Goal: Task Accomplishment & Management: Manage account settings

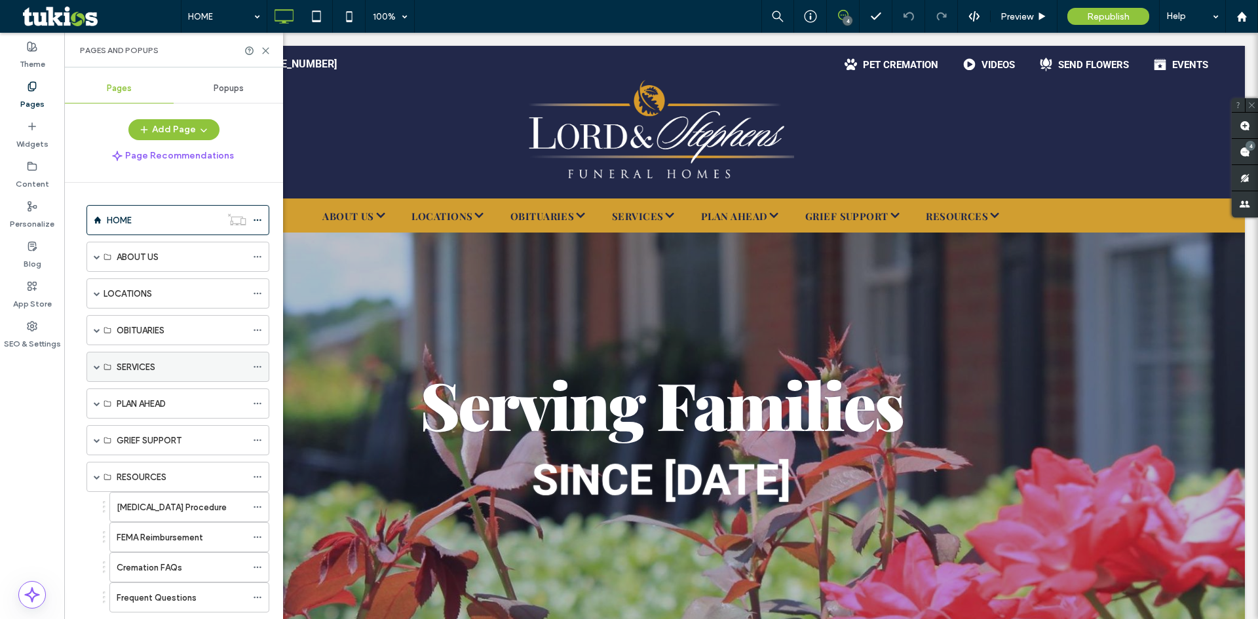
click at [98, 370] on span at bounding box center [97, 367] width 7 height 7
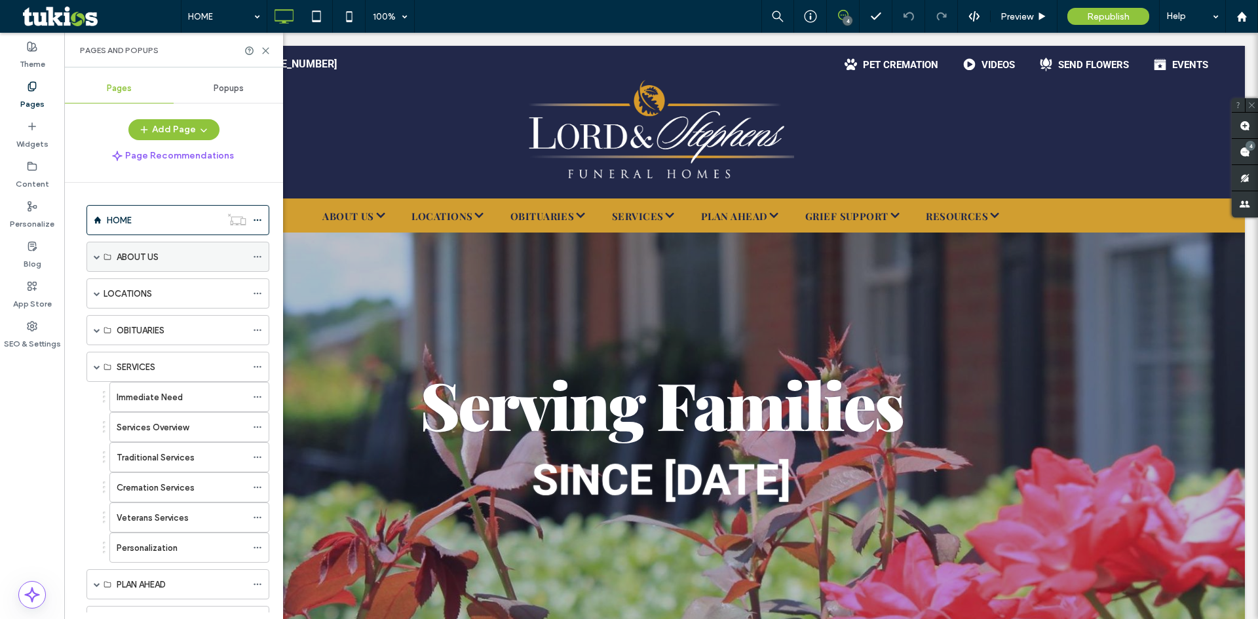
click at [93, 260] on div "ABOUT US" at bounding box center [178, 257] width 183 height 30
click at [98, 257] on span at bounding box center [97, 257] width 7 height 7
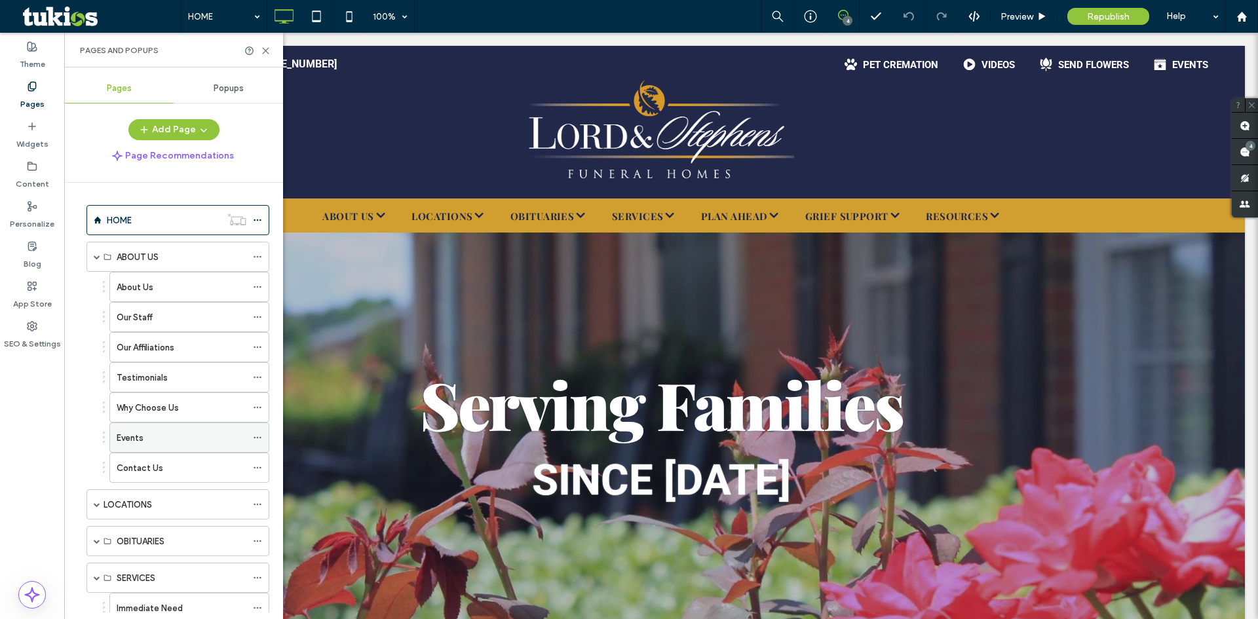
click at [185, 442] on div "Events" at bounding box center [182, 438] width 130 height 14
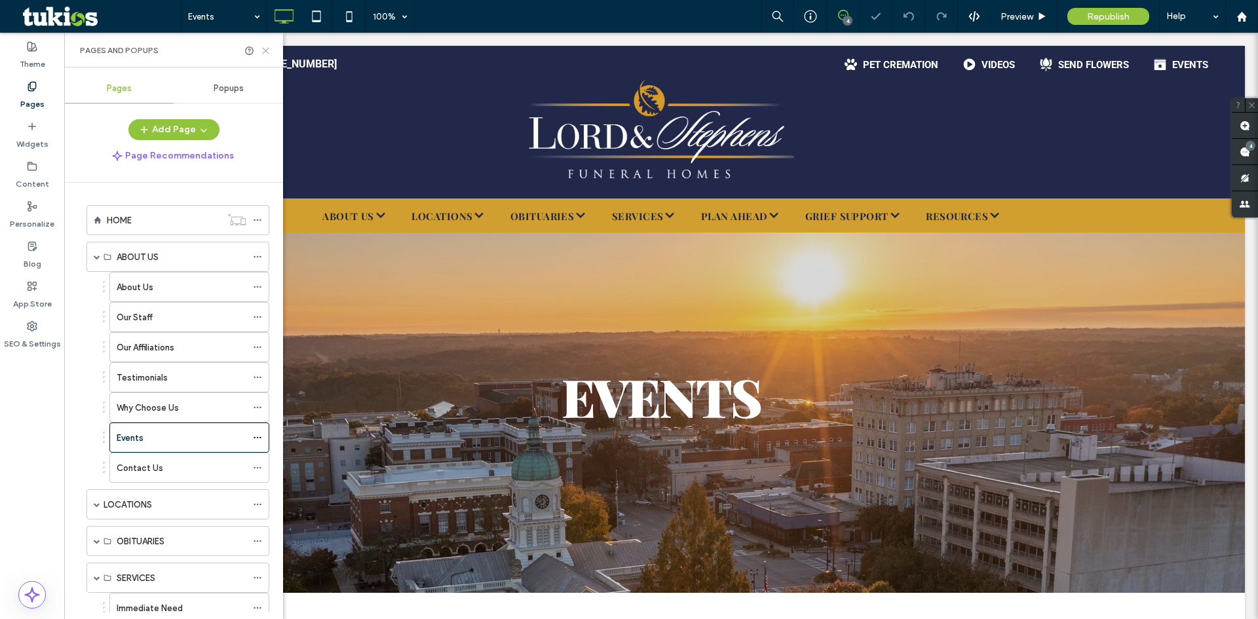
click at [267, 52] on icon at bounding box center [266, 51] width 10 height 10
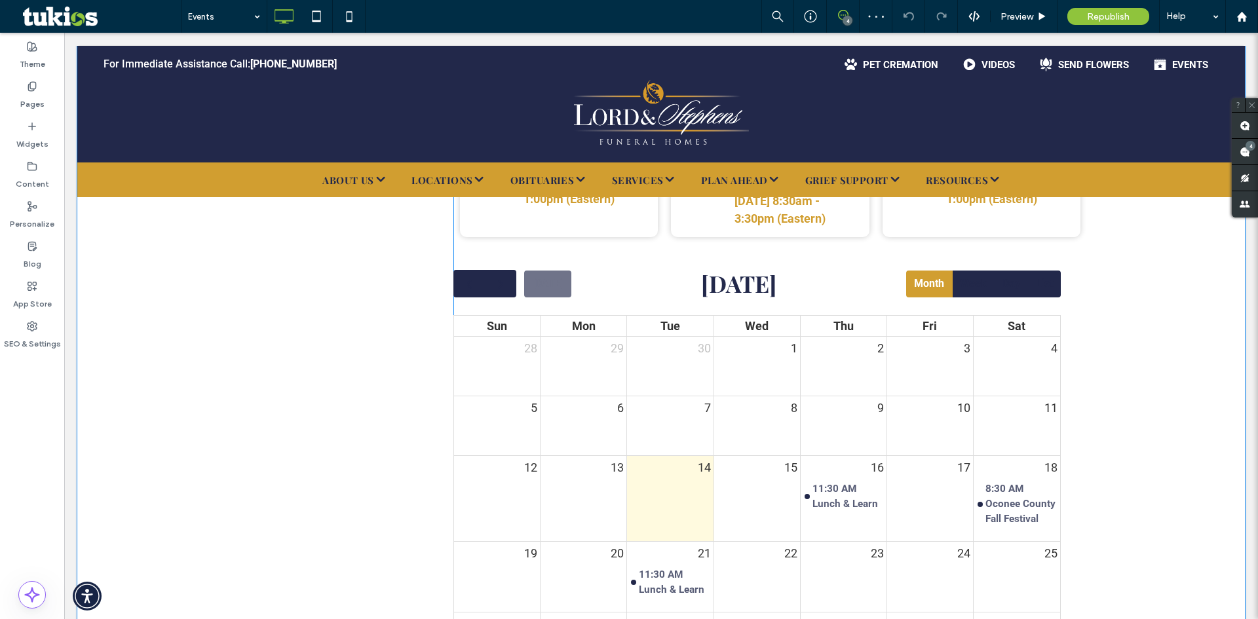
scroll to position [786, 0]
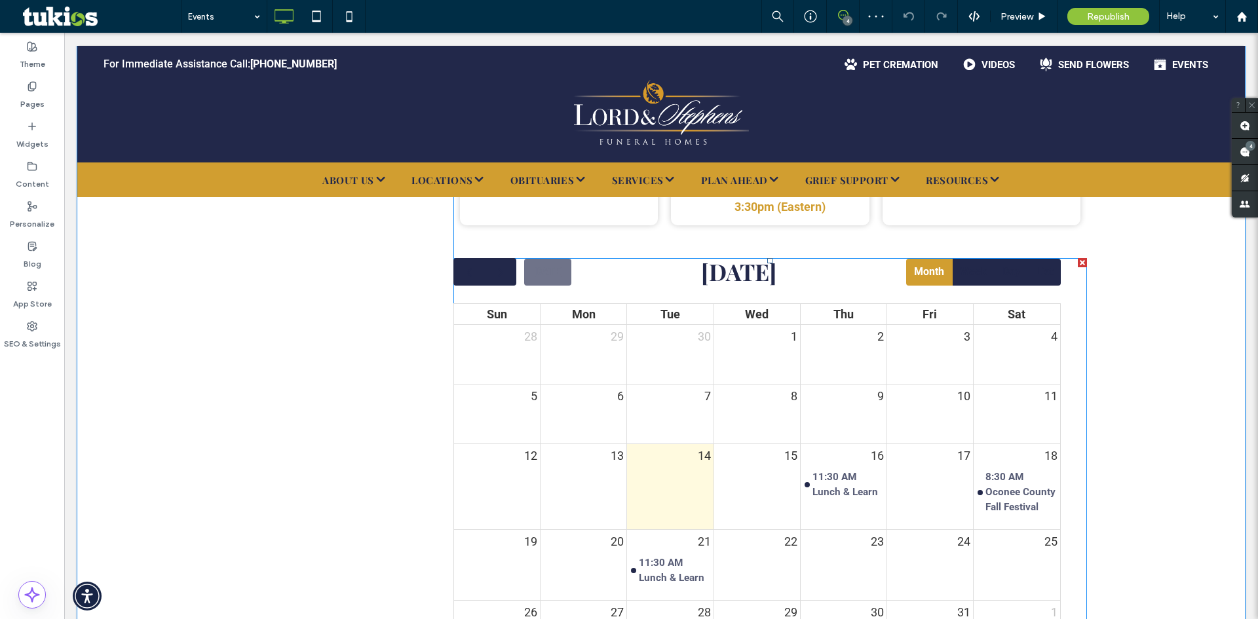
click at [842, 284] on span at bounding box center [771, 489] width 634 height 462
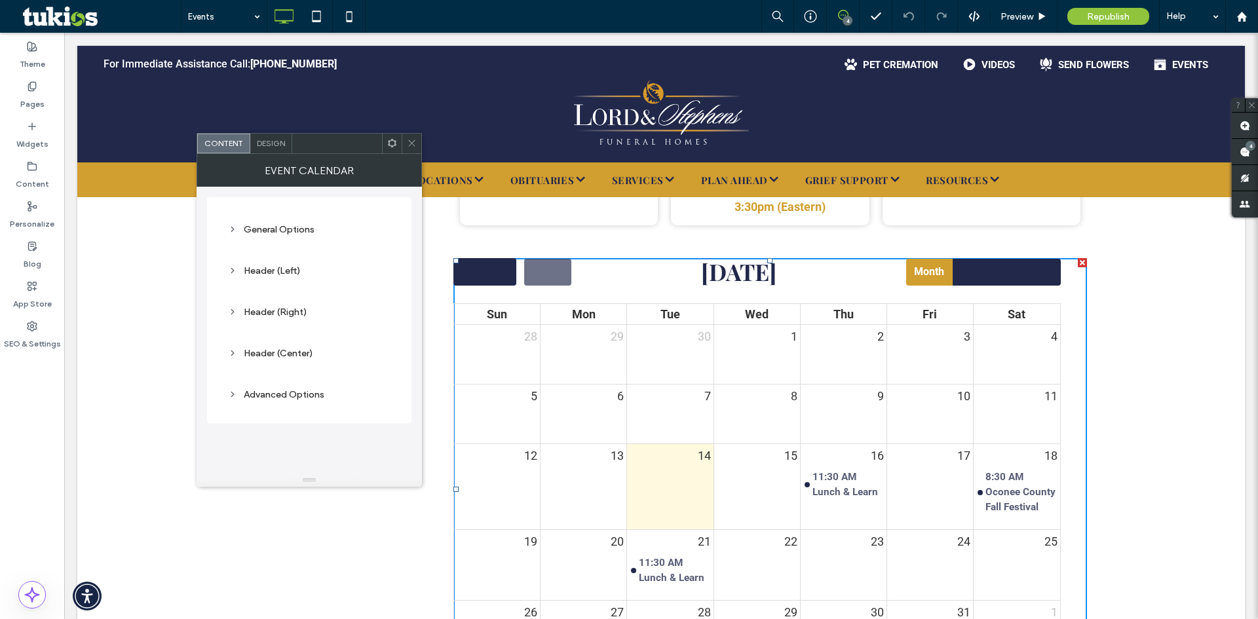
click at [287, 233] on div "General Options" at bounding box center [309, 229] width 163 height 11
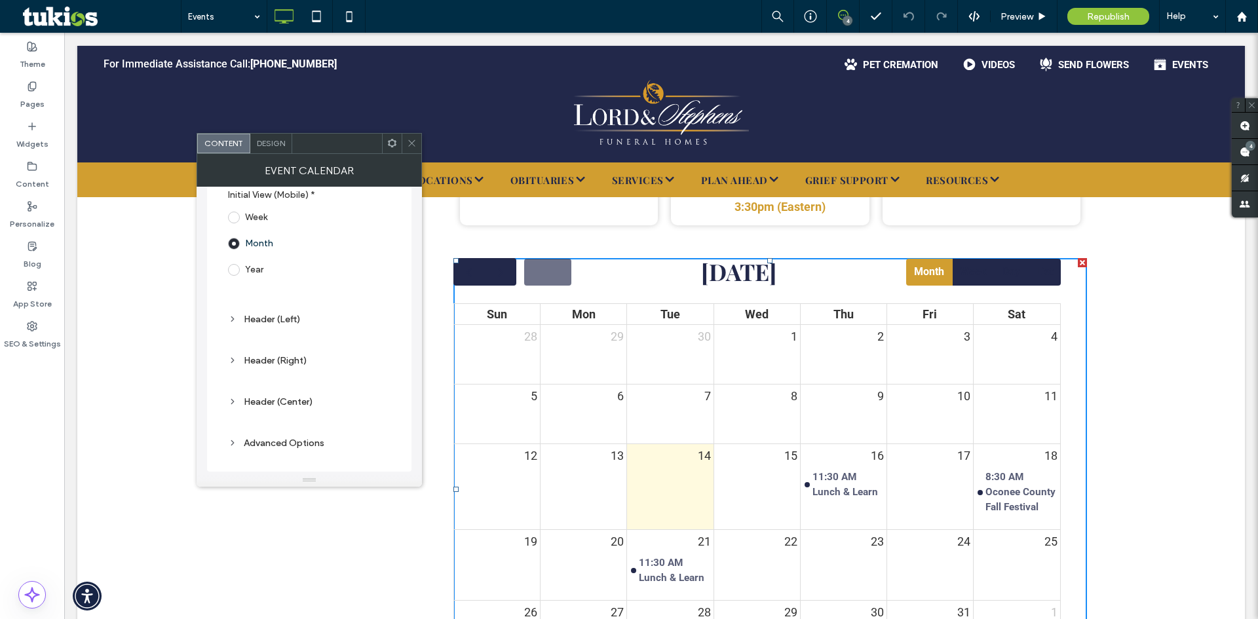
scroll to position [322, 0]
click at [256, 313] on div "Header (Left)" at bounding box center [309, 314] width 163 height 11
click at [270, 364] on div "Header (Right)" at bounding box center [309, 362] width 163 height 11
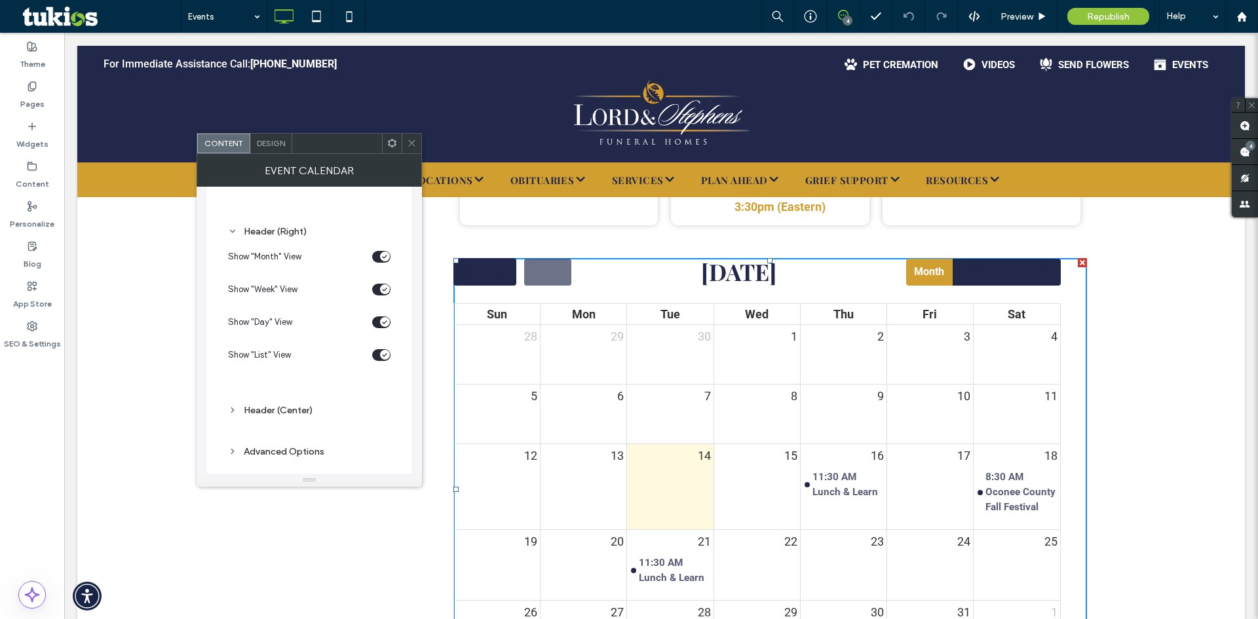
scroll to position [532, 0]
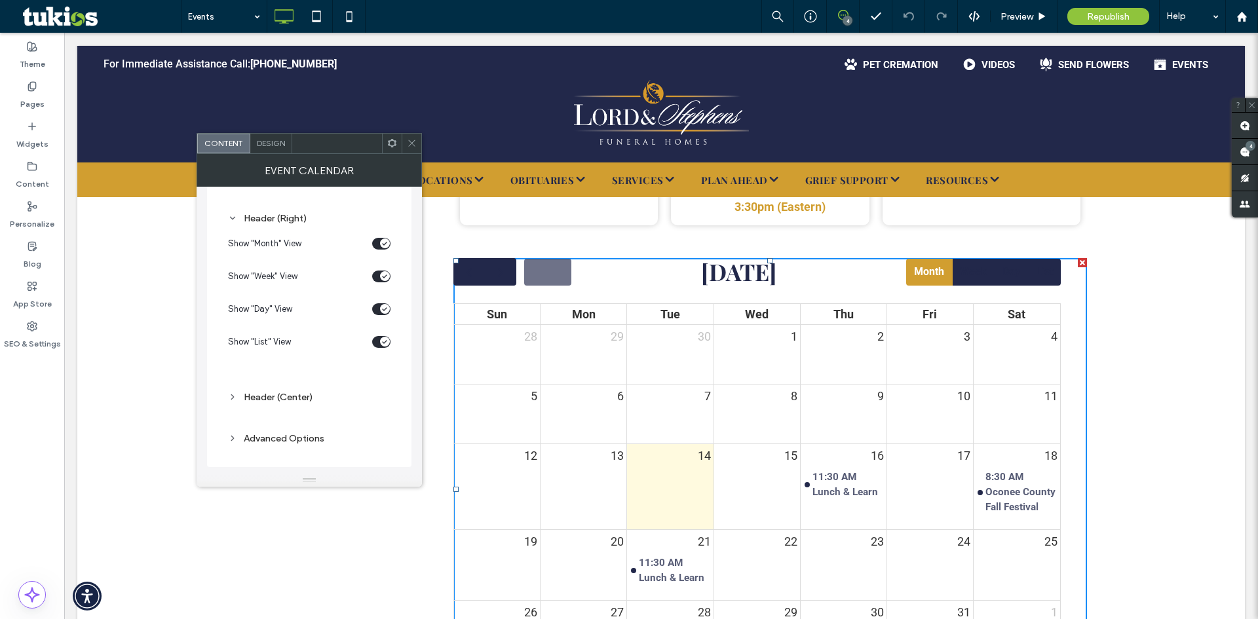
click at [285, 401] on div "Header (Center)" at bounding box center [309, 397] width 163 height 11
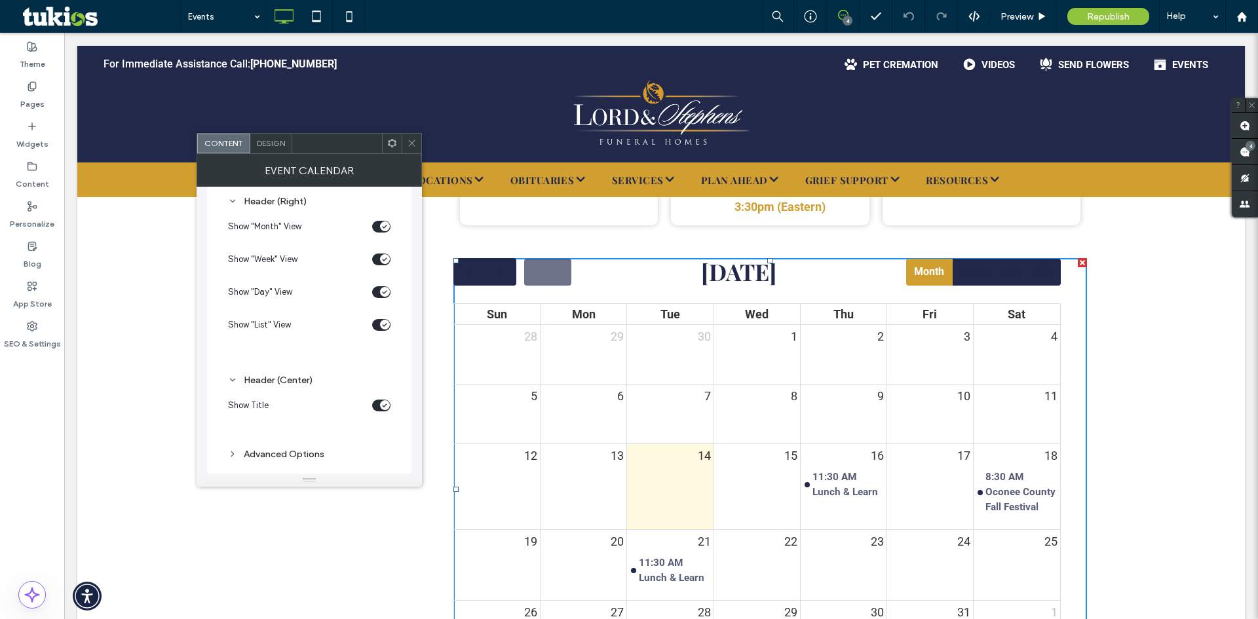
scroll to position [564, 0]
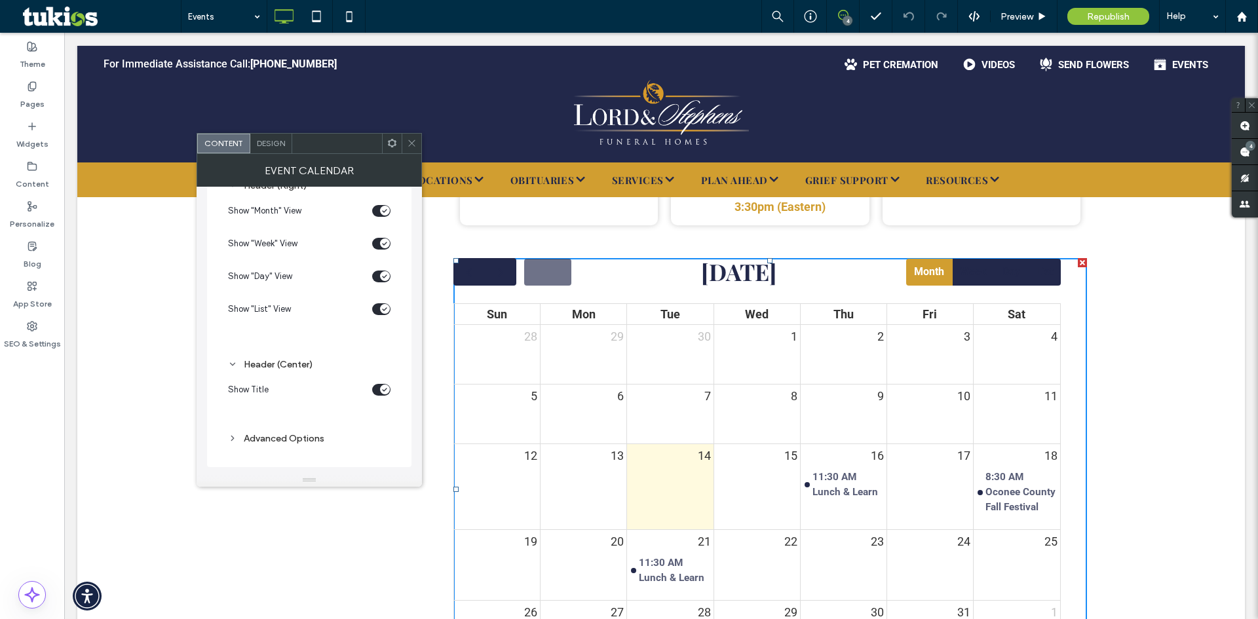
click at [265, 439] on div "Advanced Options" at bounding box center [309, 438] width 163 height 11
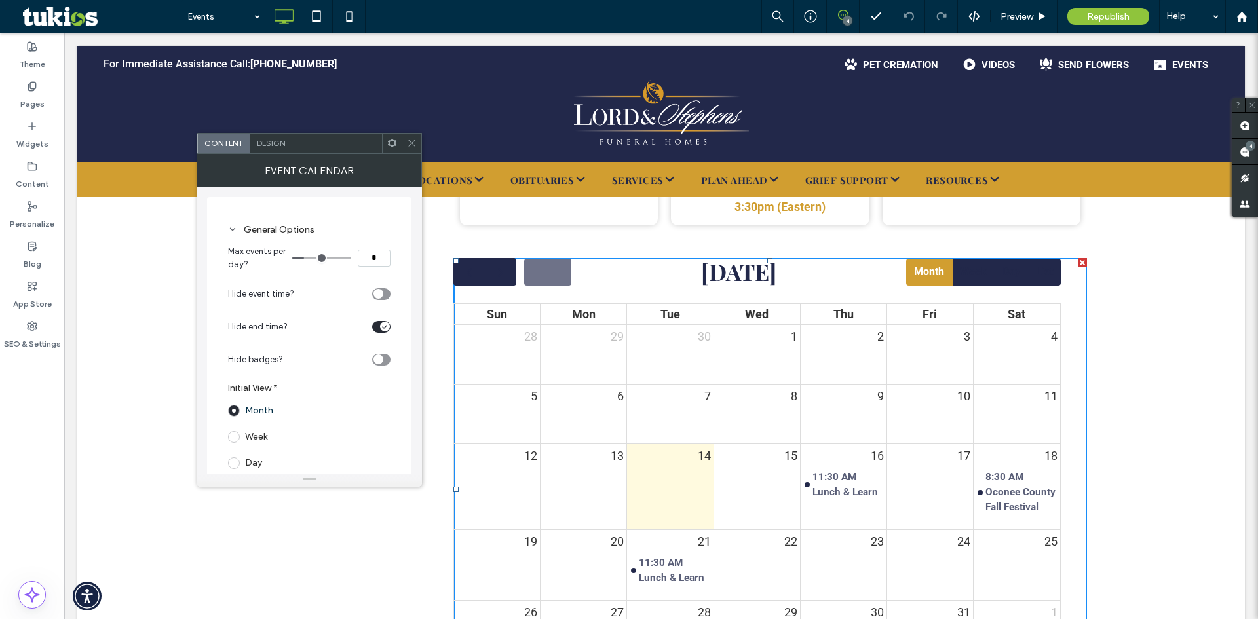
click at [283, 143] on span "Design" at bounding box center [271, 143] width 28 height 10
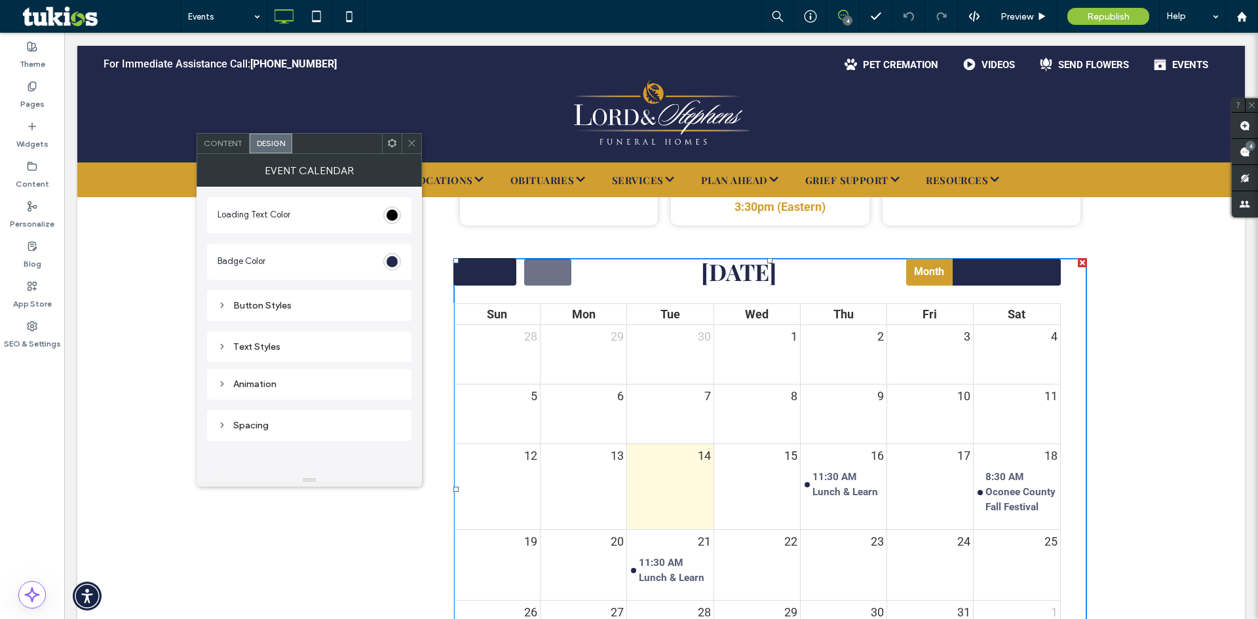
click at [409, 145] on icon at bounding box center [412, 143] width 10 height 10
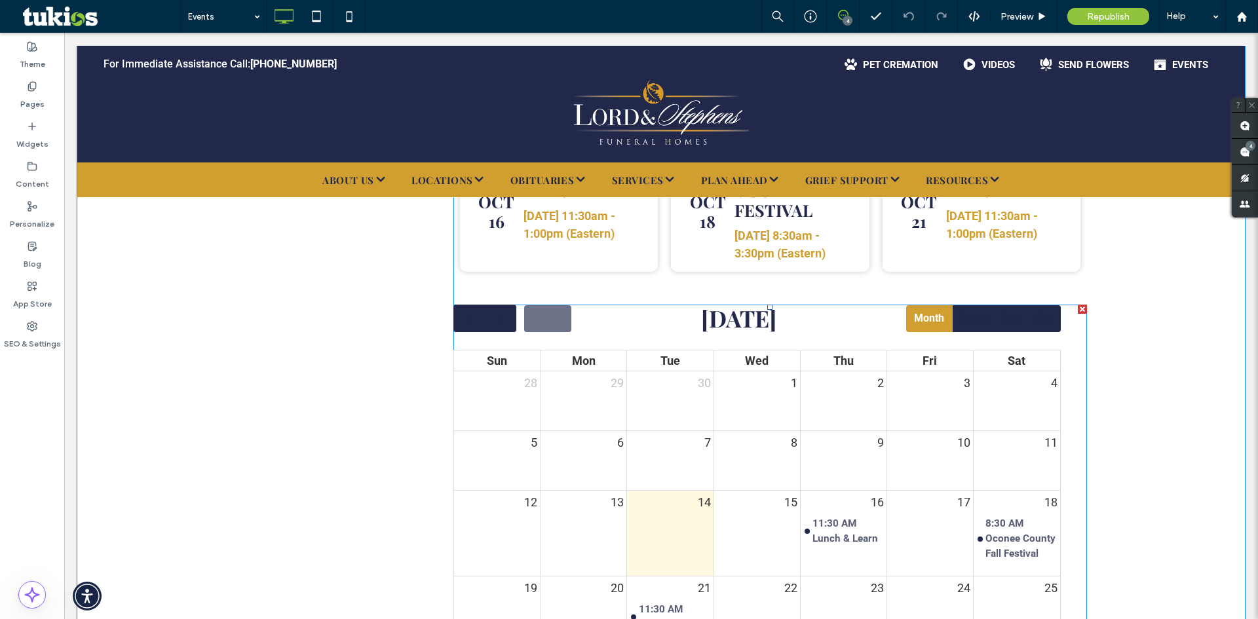
scroll to position [721, 0]
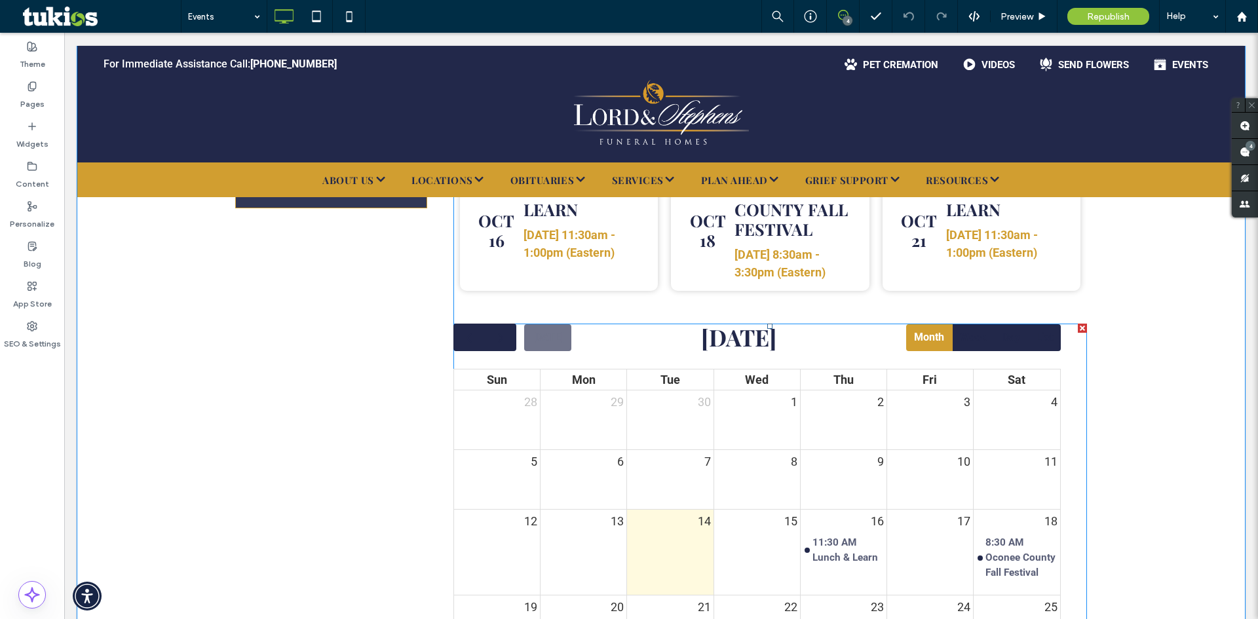
click at [543, 337] on span at bounding box center [771, 555] width 634 height 462
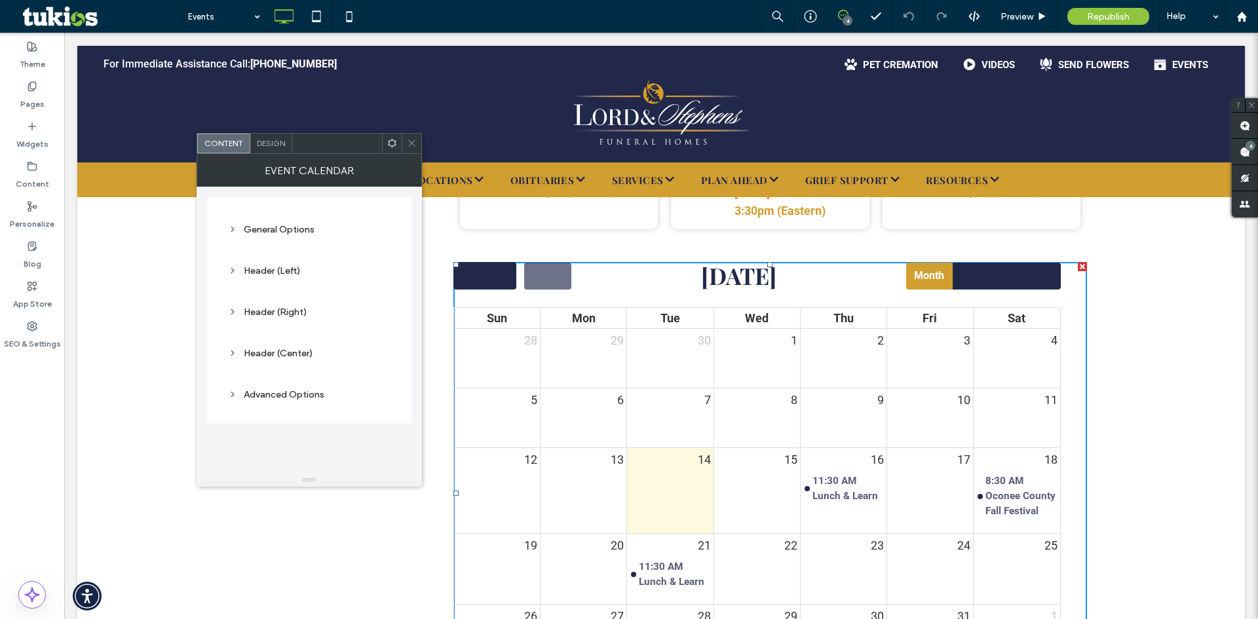
scroll to position [786, 0]
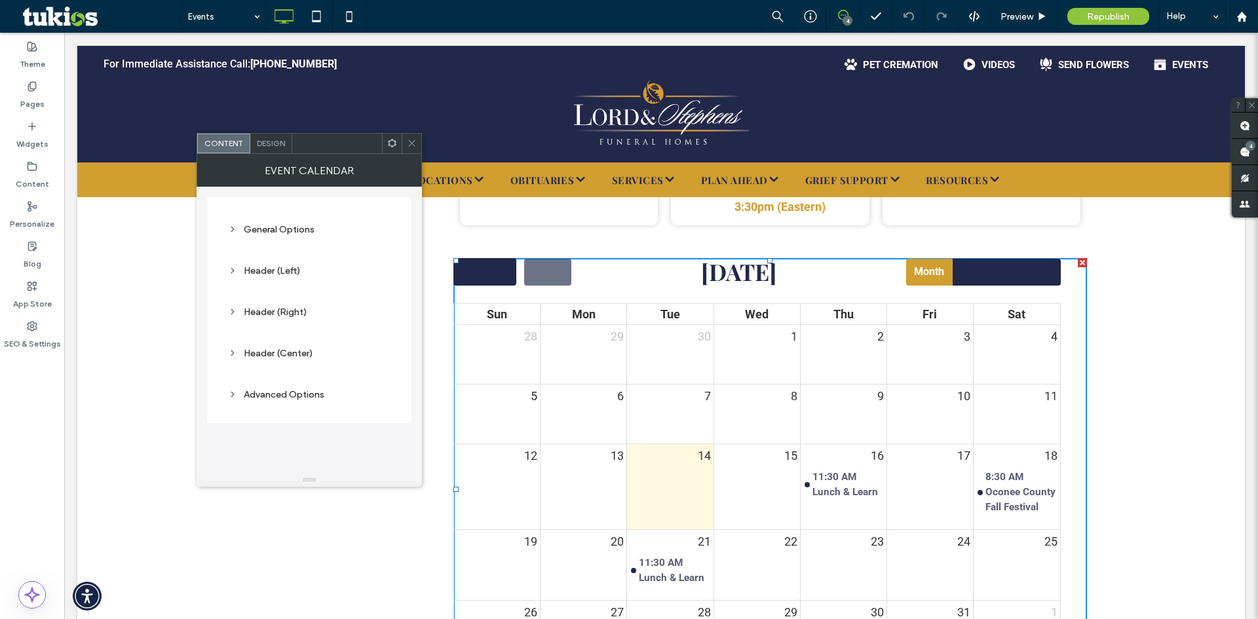
click at [599, 279] on div "Today October 2025 Month Week Day List" at bounding box center [758, 272] width 608 height 28
click at [499, 269] on span "button" at bounding box center [501, 273] width 16 height 16
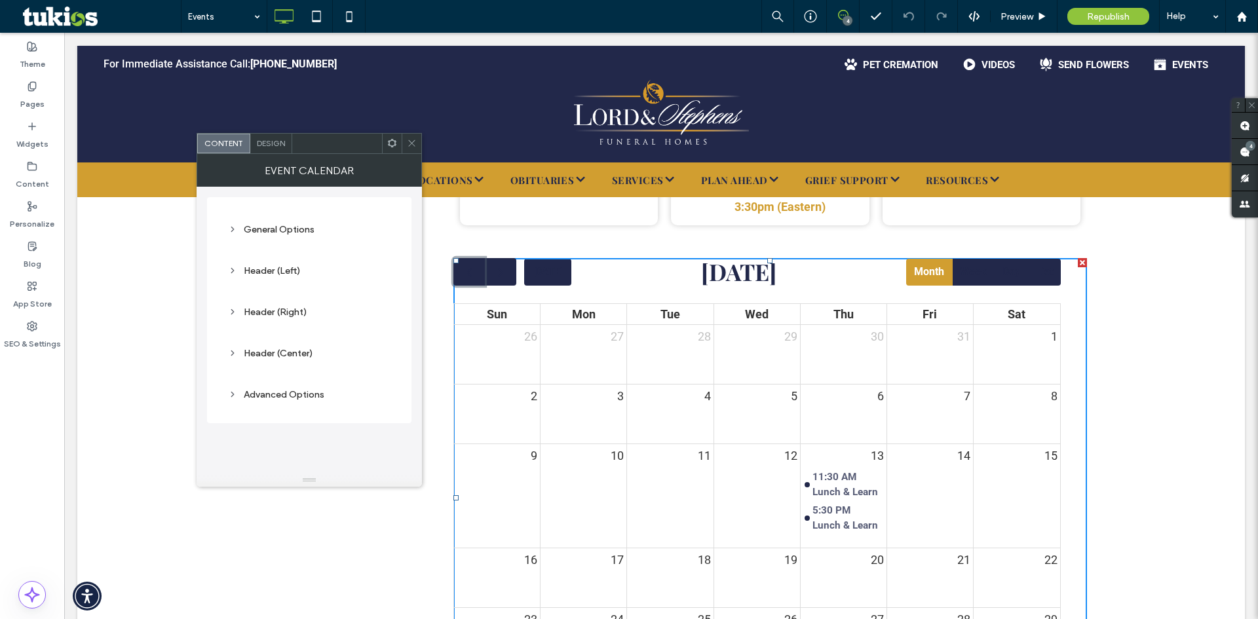
click at [471, 275] on span "button" at bounding box center [469, 273] width 16 height 16
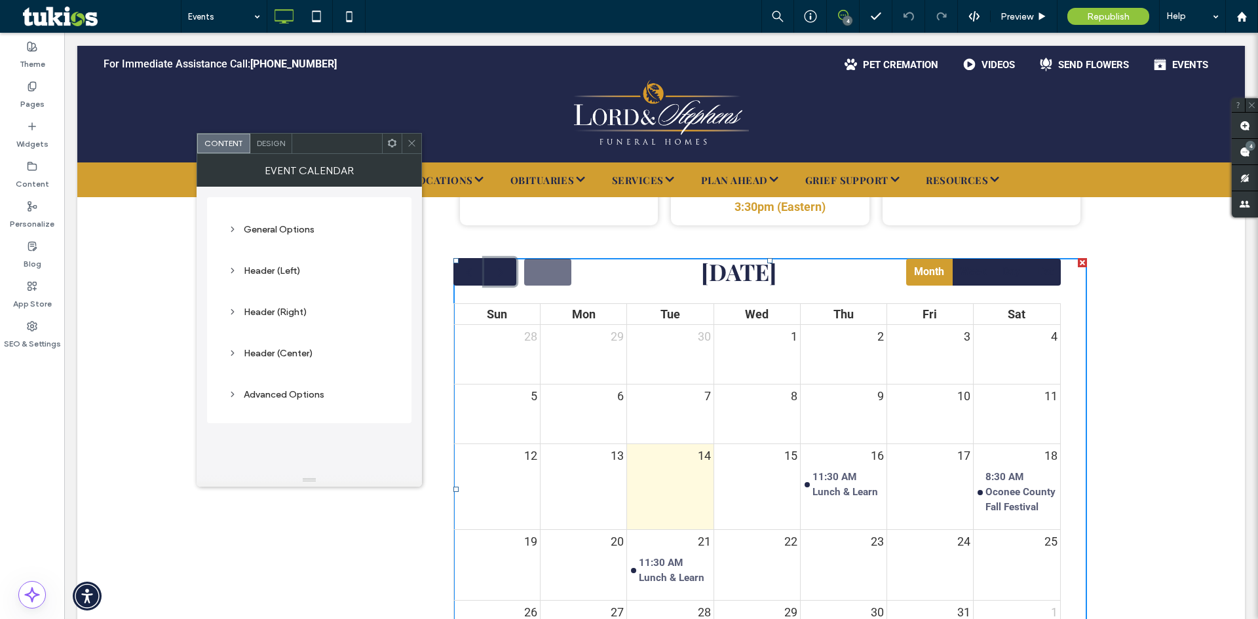
click at [501, 275] on span "button" at bounding box center [501, 273] width 16 height 16
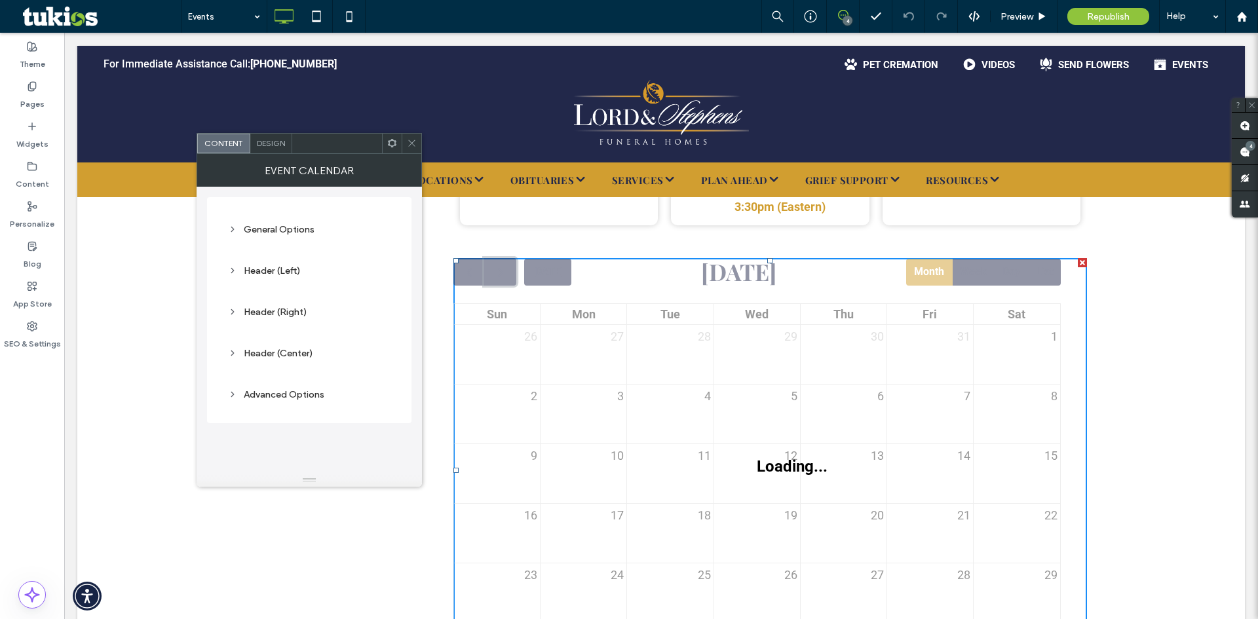
click at [501, 275] on span "button" at bounding box center [501, 273] width 16 height 16
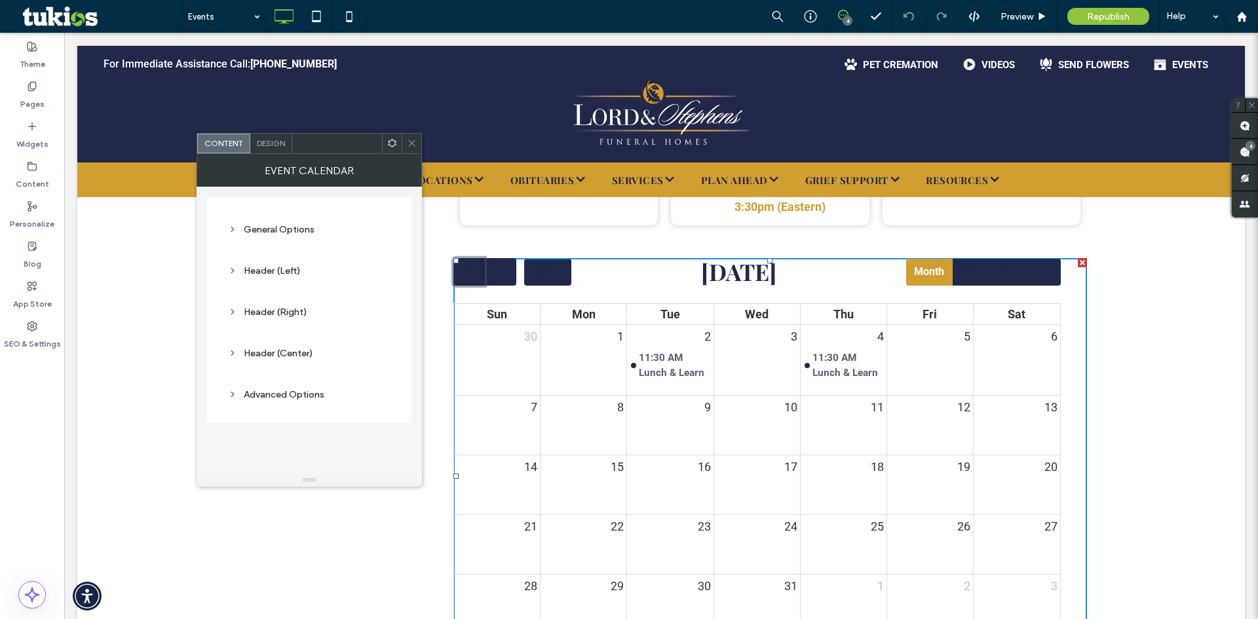
click at [471, 277] on span "button" at bounding box center [469, 273] width 16 height 16
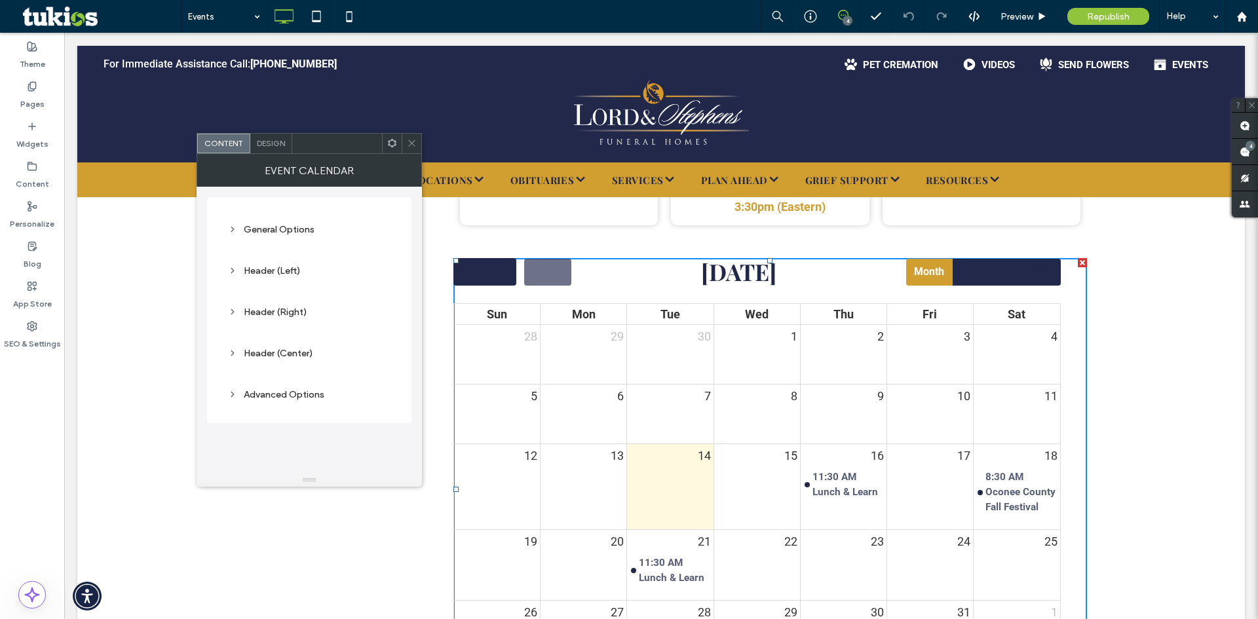
click at [259, 386] on div "Advanced Options" at bounding box center [309, 395] width 163 height 18
click at [266, 146] on span "Design" at bounding box center [271, 143] width 28 height 10
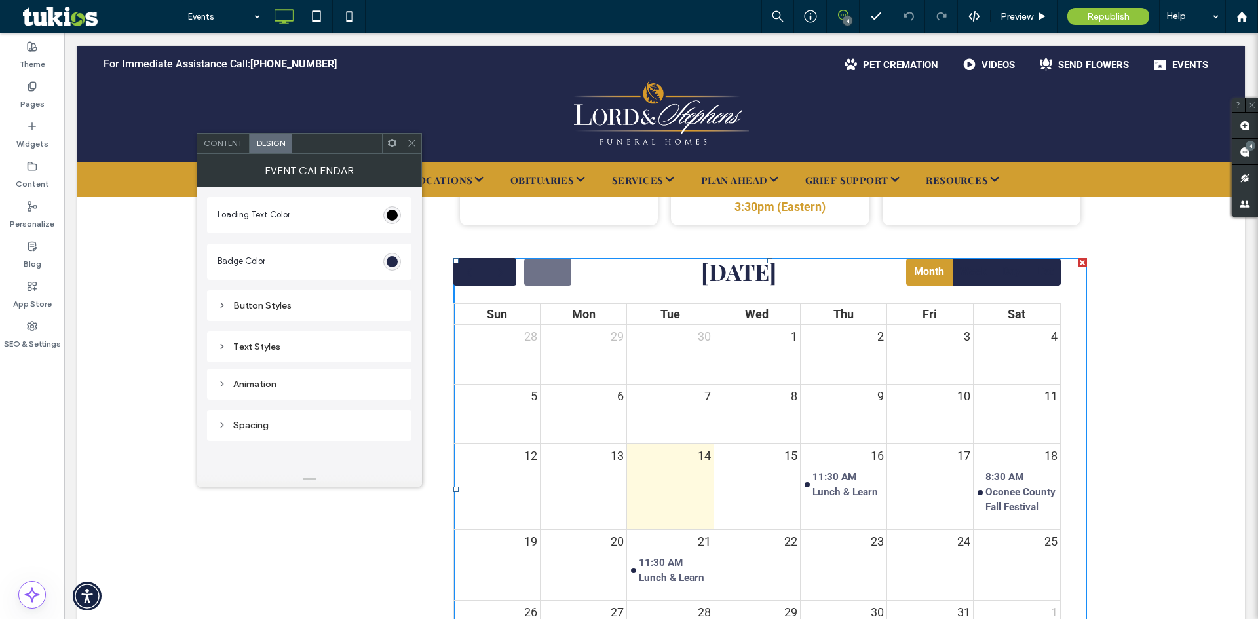
click at [292, 300] on div "Button Styles" at bounding box center [310, 305] width 184 height 11
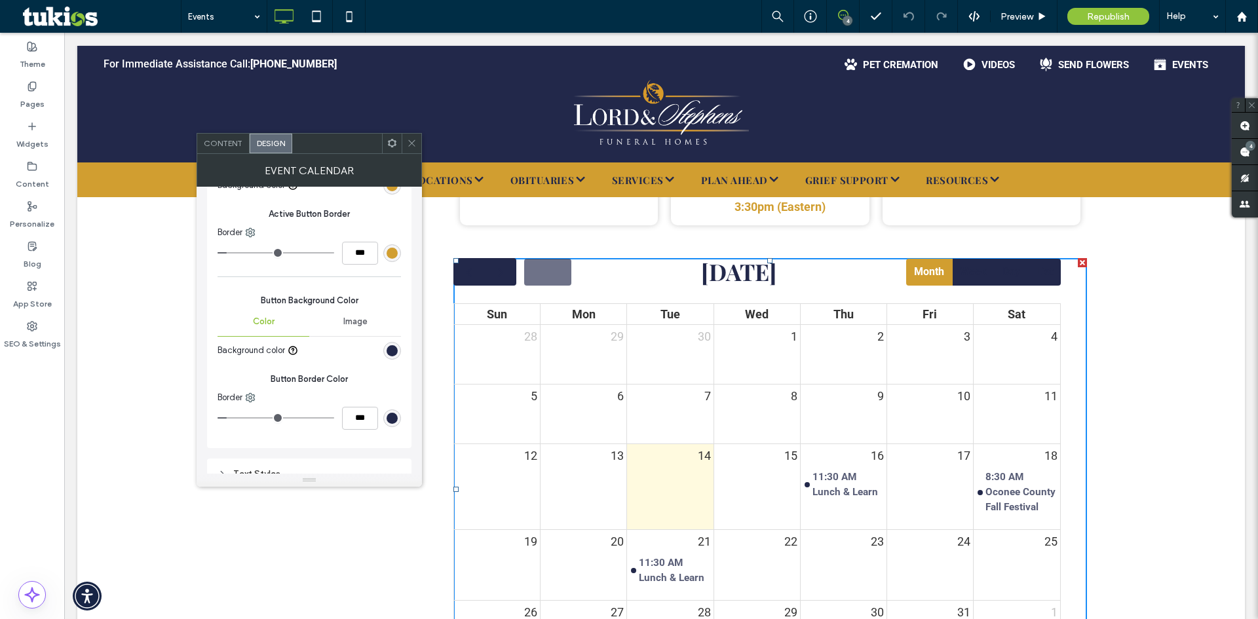
scroll to position [197, 0]
click at [389, 350] on div "rgb(34, 40, 74)" at bounding box center [392, 350] width 11 height 11
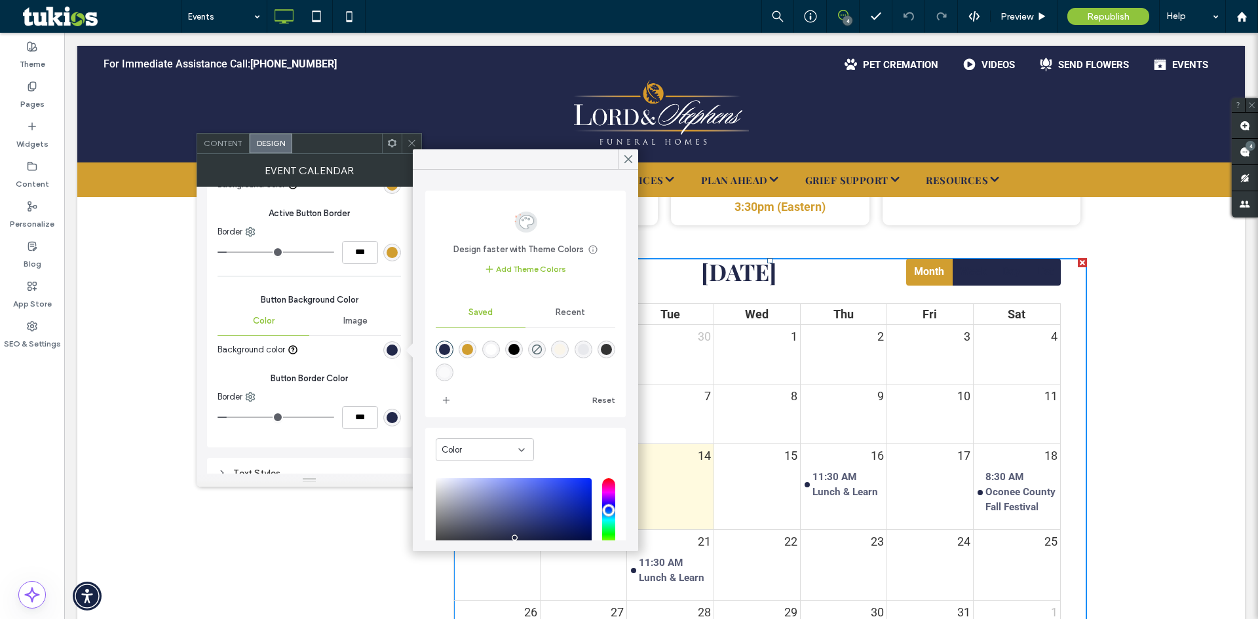
click at [463, 350] on div "rgba(209,158,48,1)" at bounding box center [468, 350] width 18 height 18
type input "*******"
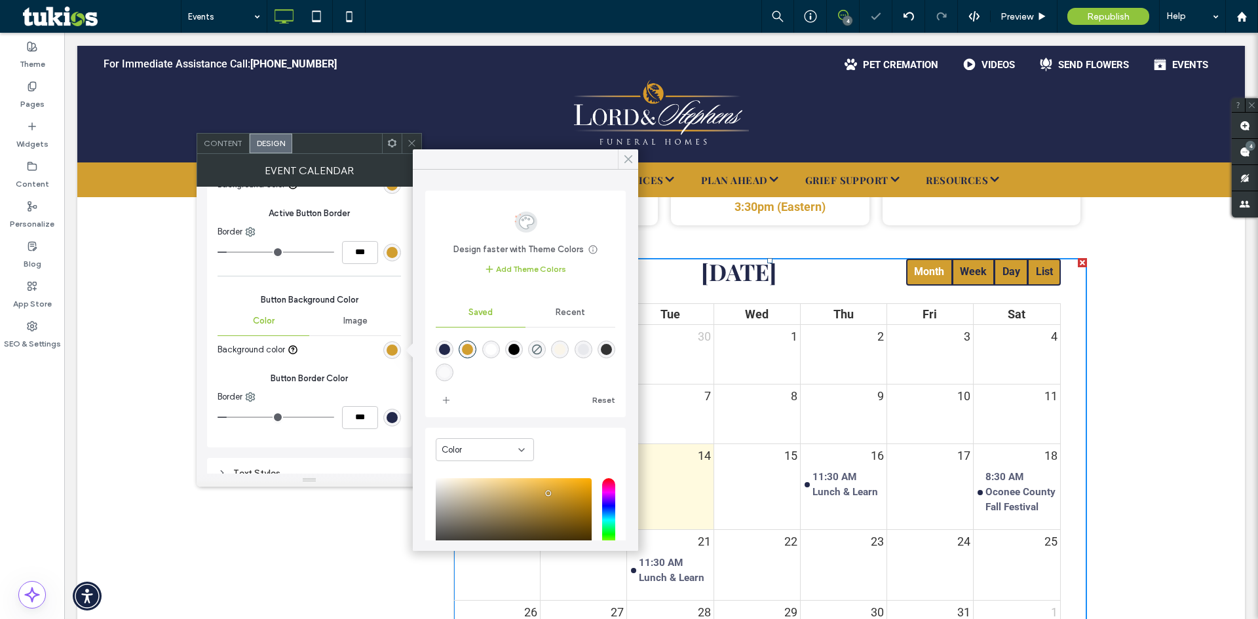
click at [624, 157] on icon at bounding box center [629, 159] width 12 height 12
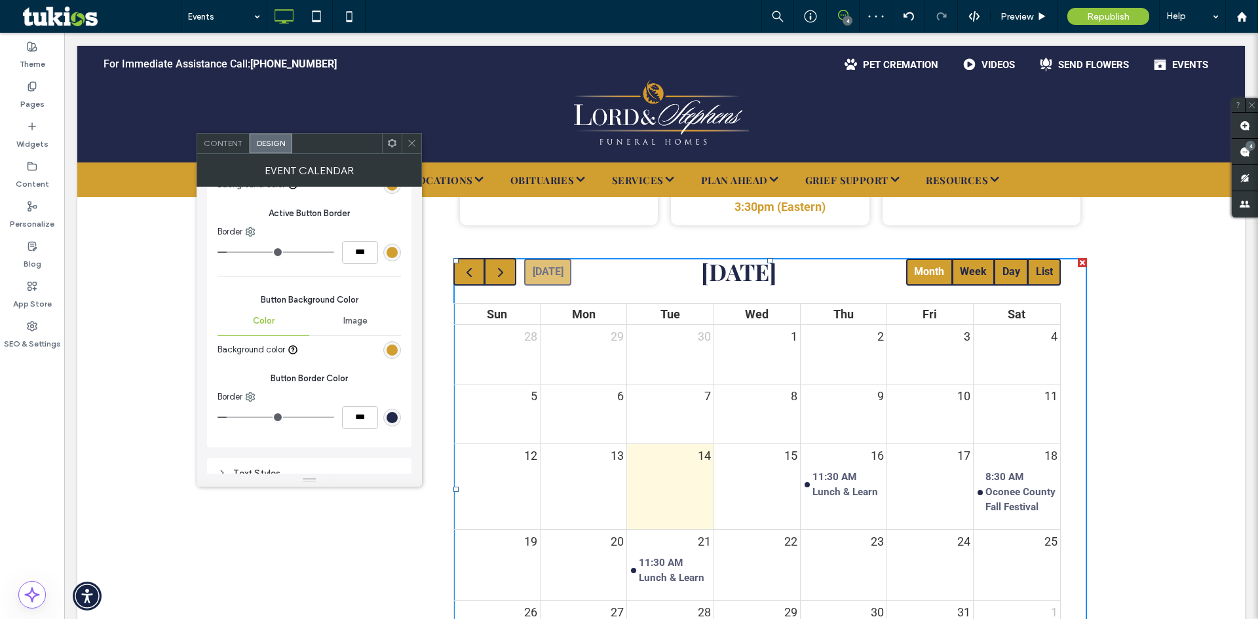
click at [410, 141] on use at bounding box center [412, 143] width 7 height 7
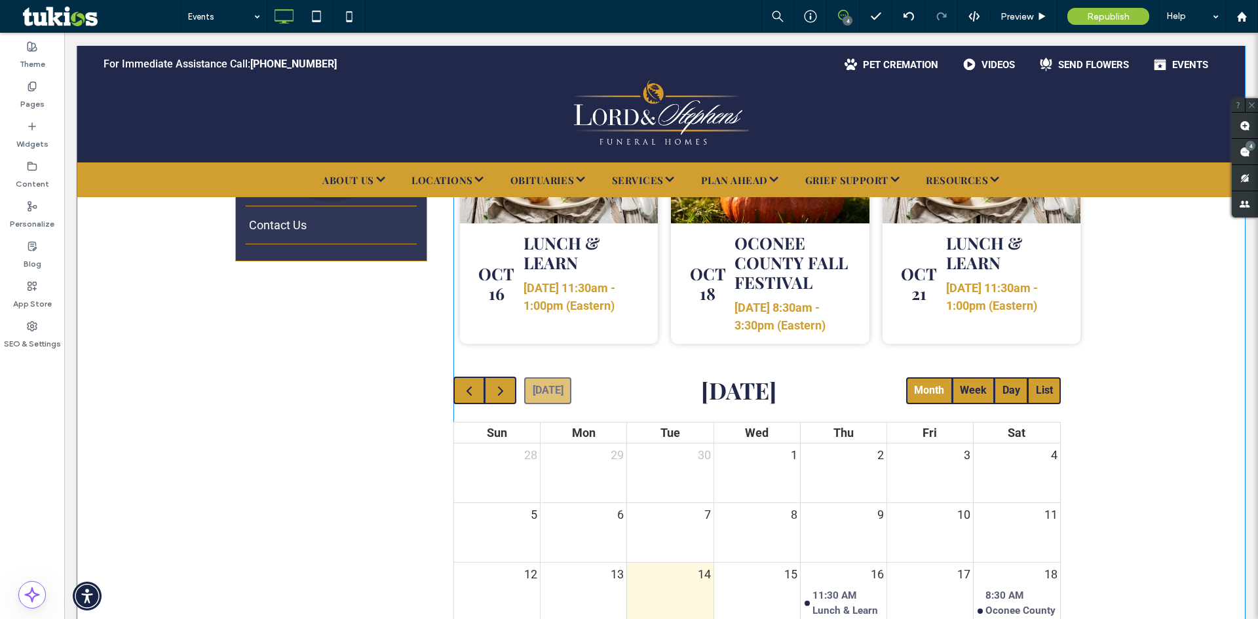
scroll to position [590, 0]
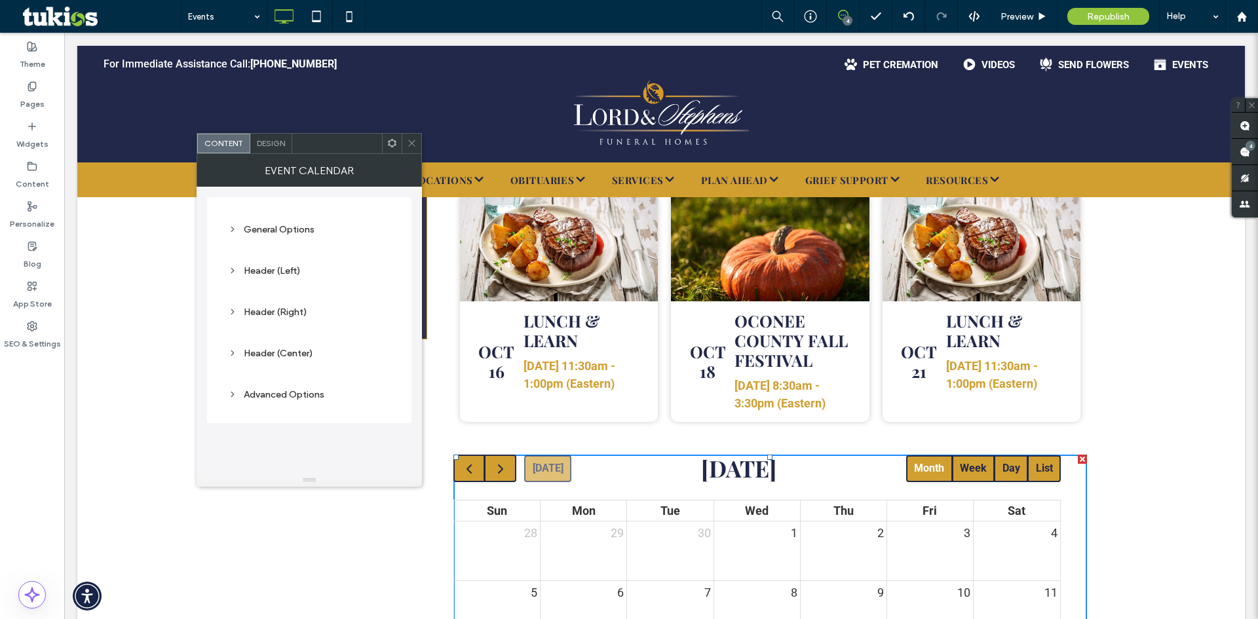
click at [411, 144] on use at bounding box center [412, 143] width 7 height 7
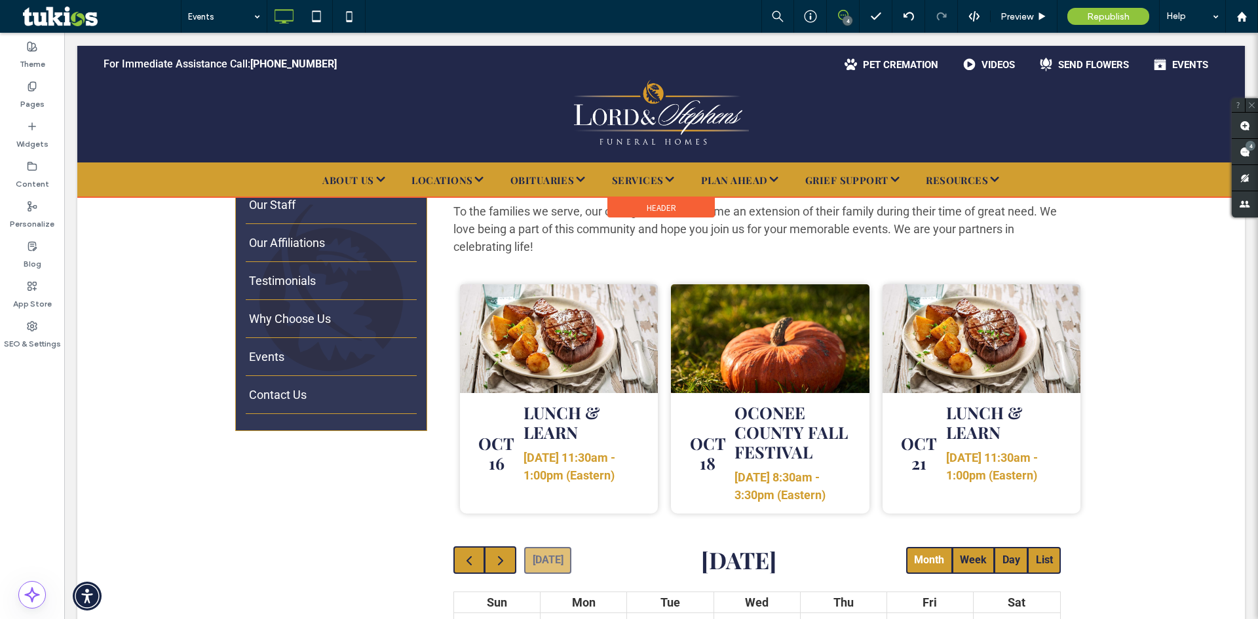
scroll to position [459, 0]
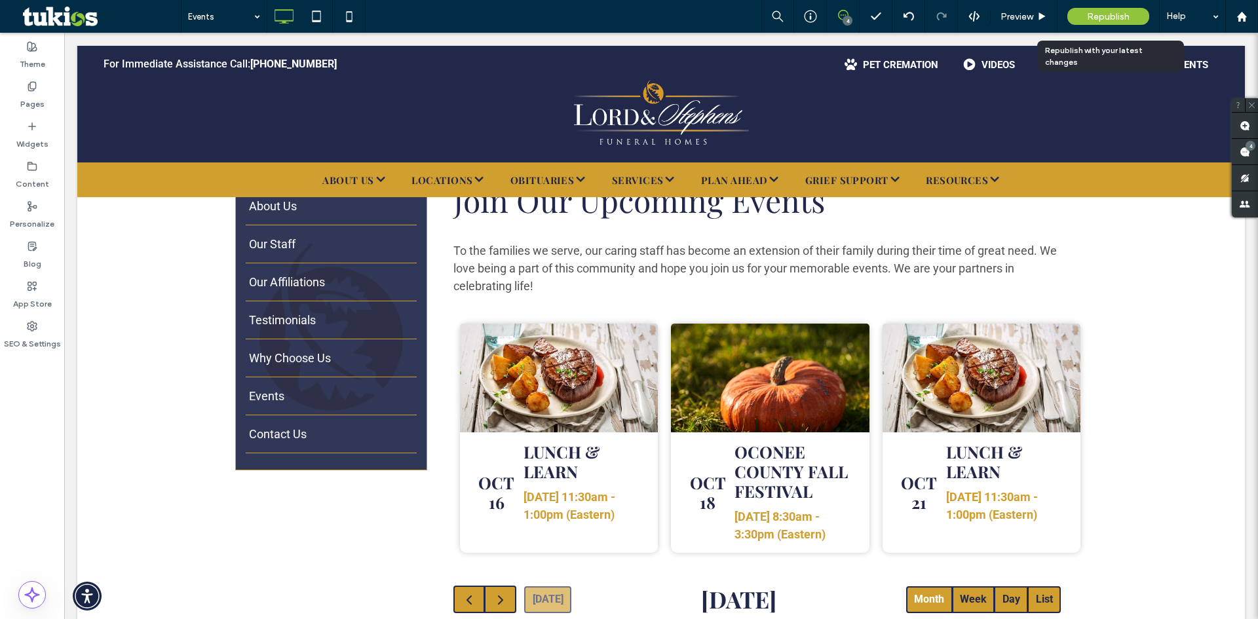
click at [1125, 16] on span "Republish" at bounding box center [1108, 16] width 43 height 11
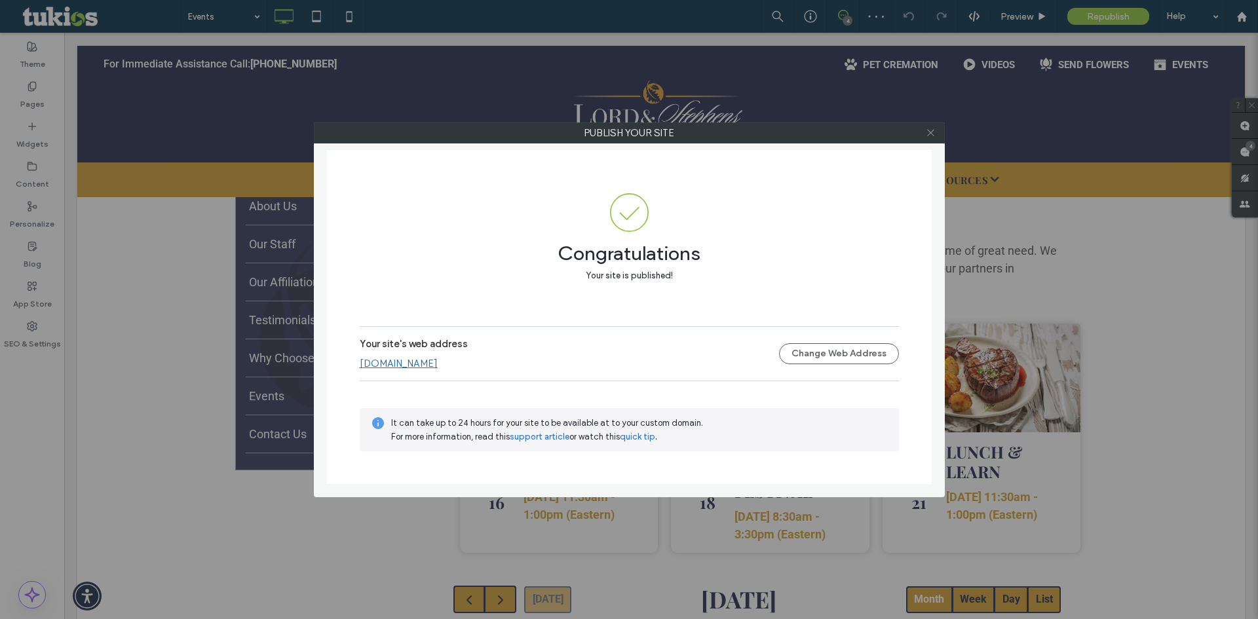
click at [932, 136] on icon at bounding box center [931, 133] width 10 height 10
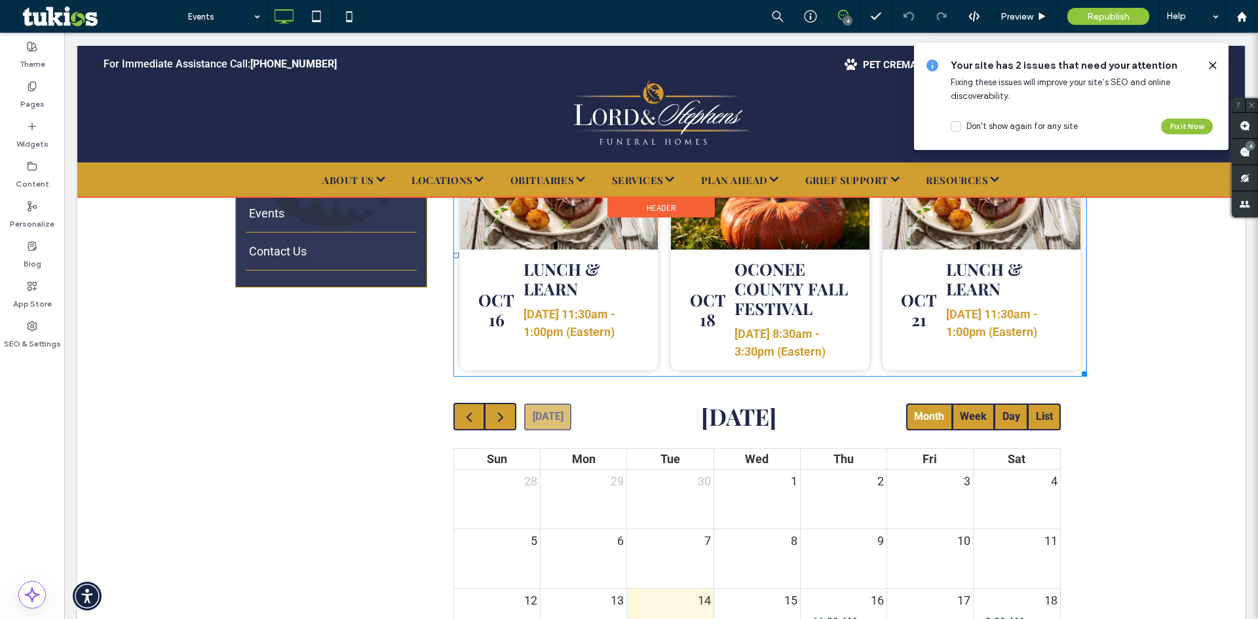
scroll to position [524, 0]
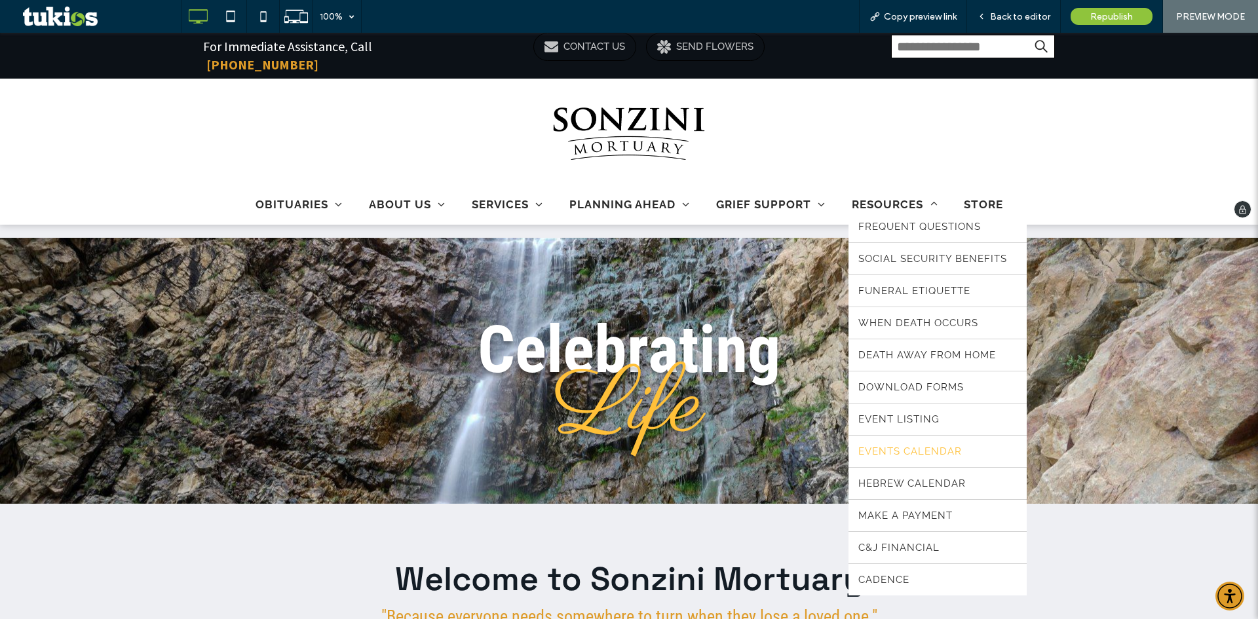
click at [893, 446] on span "EVENTS CALENDAR" at bounding box center [911, 452] width 104 height 12
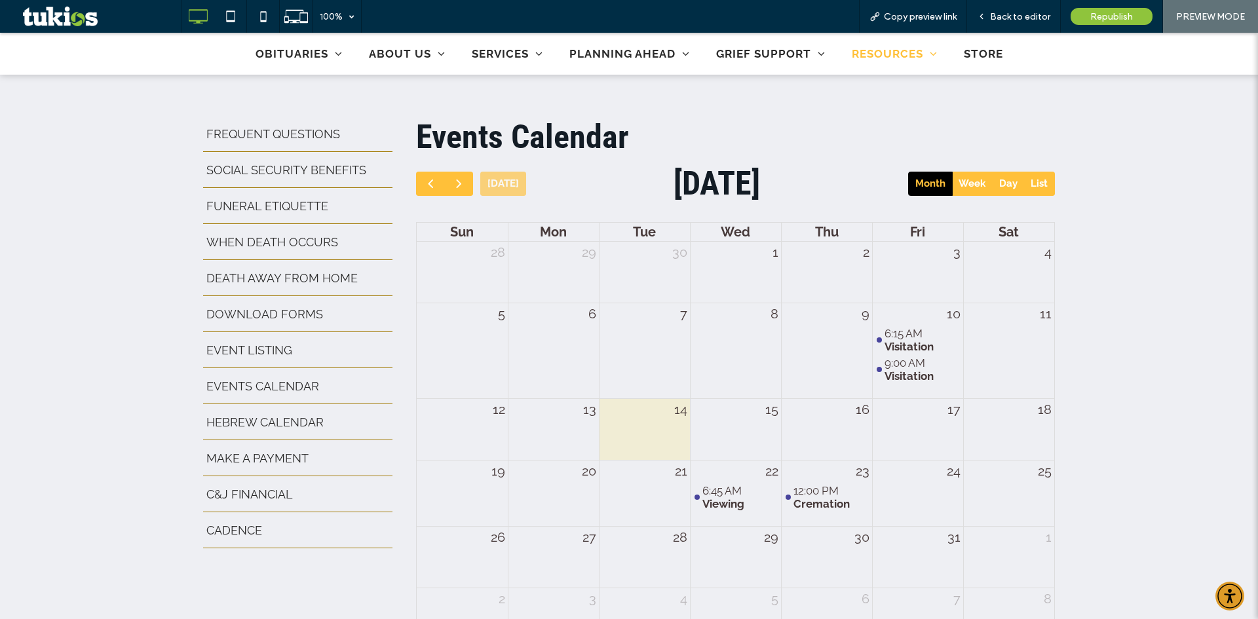
scroll to position [459, 0]
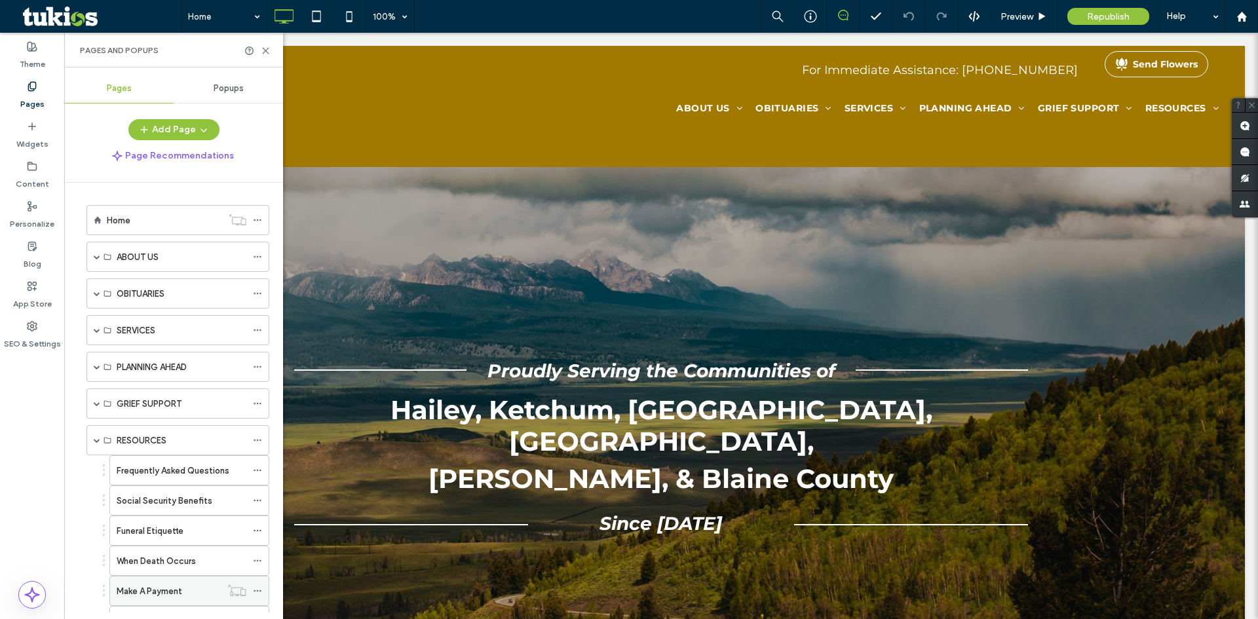
scroll to position [153, 0]
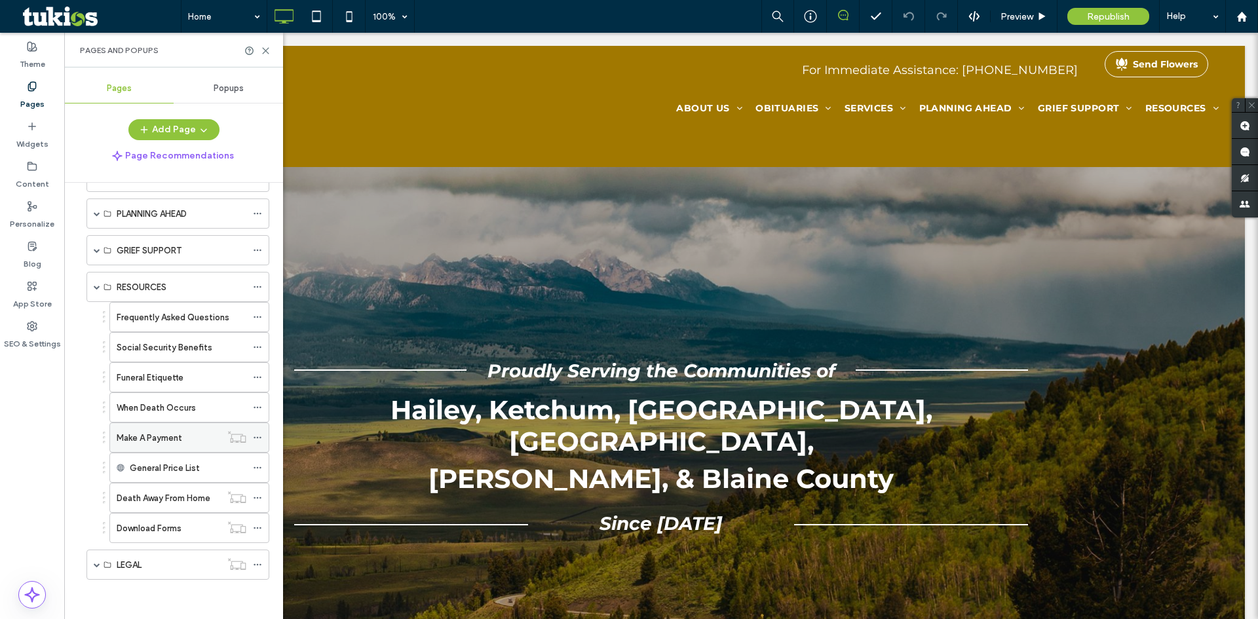
click at [201, 435] on div "Make A Payment" at bounding box center [169, 438] width 104 height 14
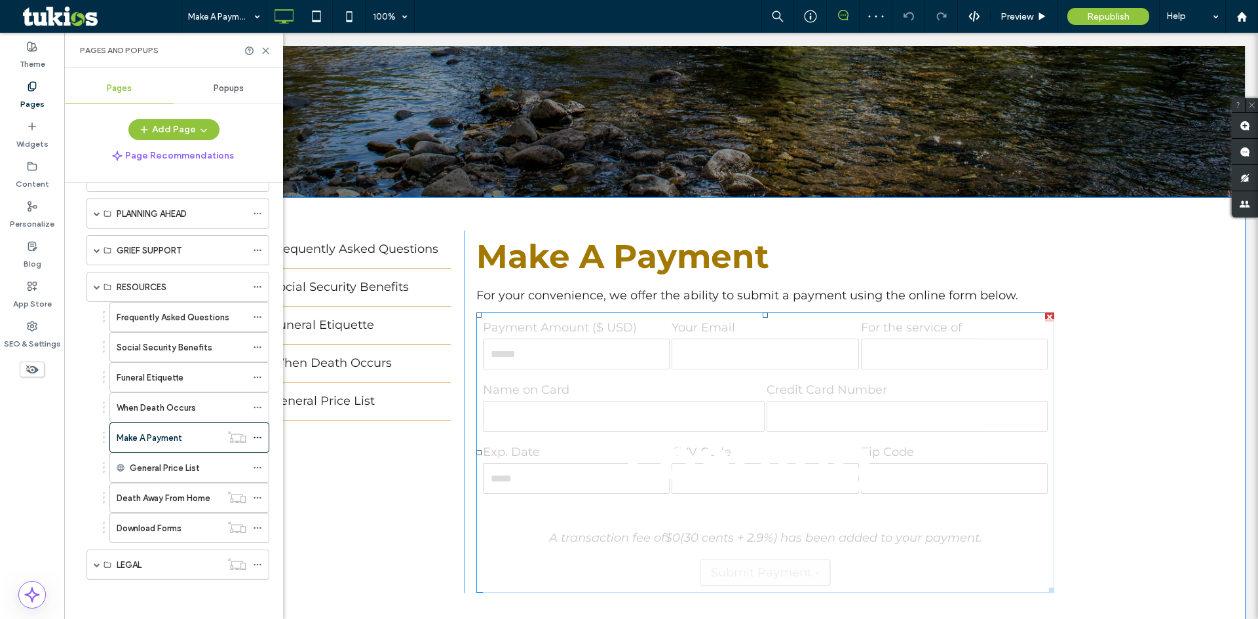
scroll to position [393, 0]
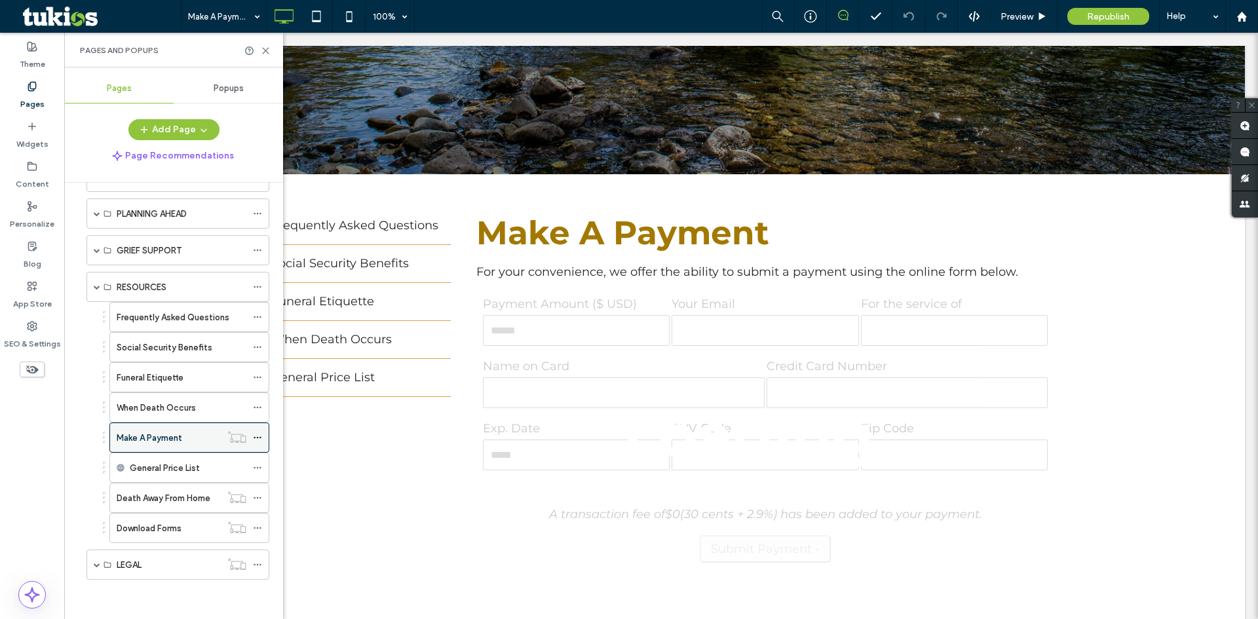
click at [261, 436] on icon at bounding box center [257, 437] width 9 height 9
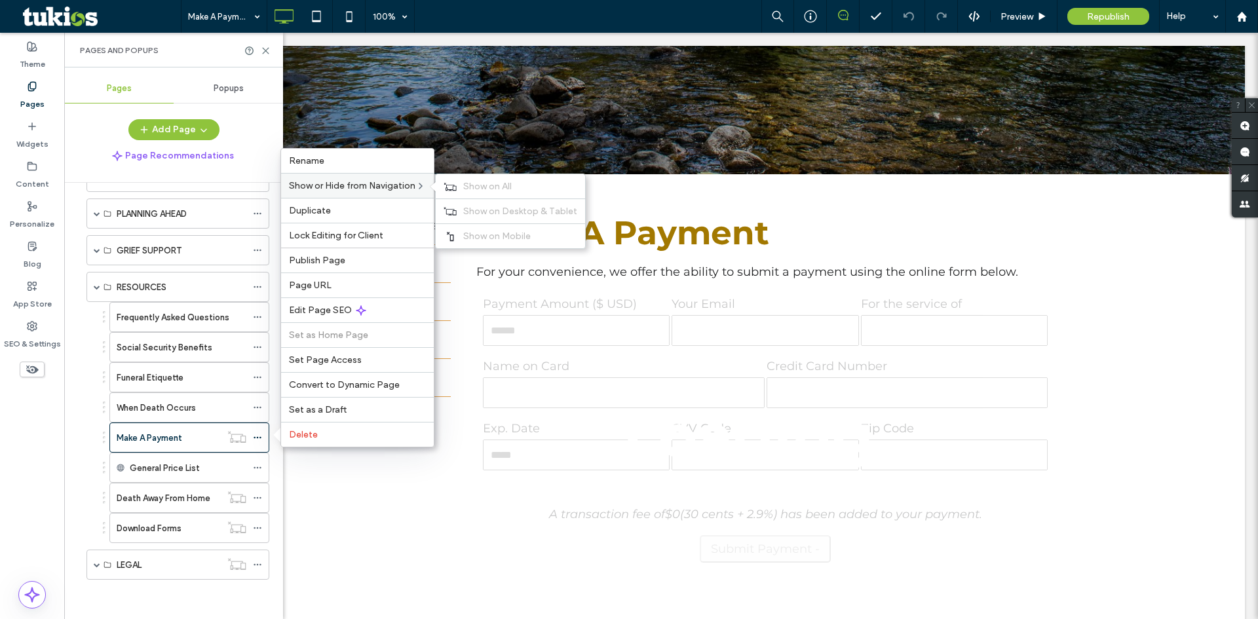
click at [348, 193] on div "Show or Hide from Navigation Show on All Show on Desktop & Tablet Show on Mobile" at bounding box center [357, 185] width 153 height 25
click at [467, 184] on span "Show on All" at bounding box center [487, 186] width 48 height 11
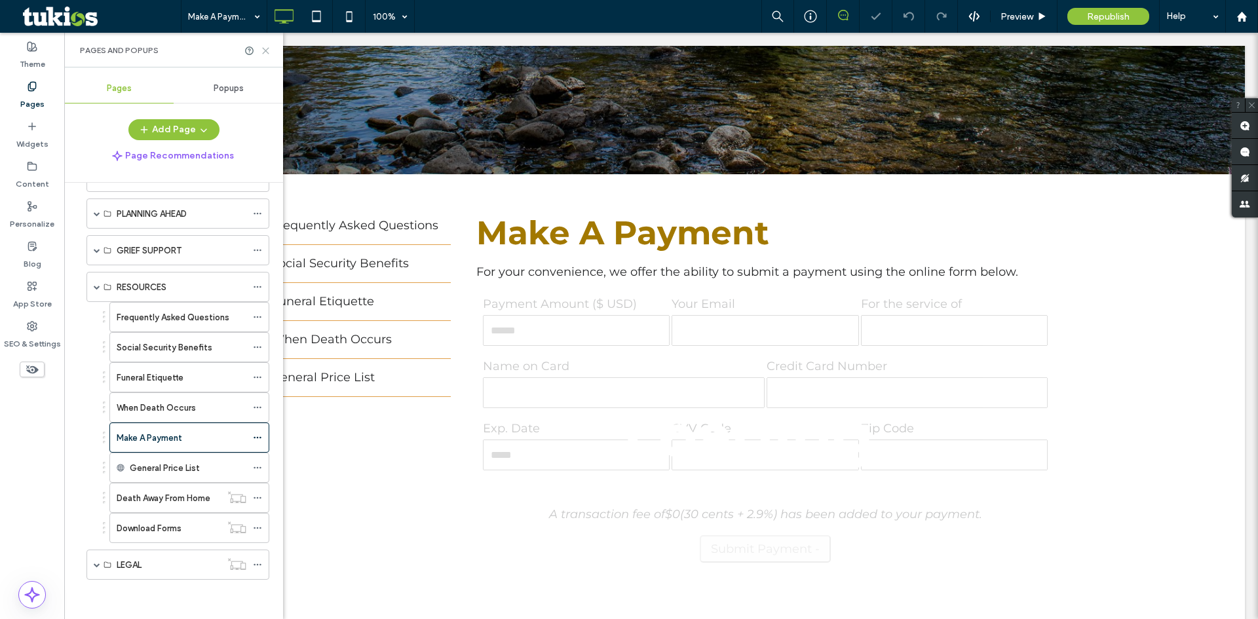
click at [265, 49] on icon at bounding box center [266, 51] width 10 height 10
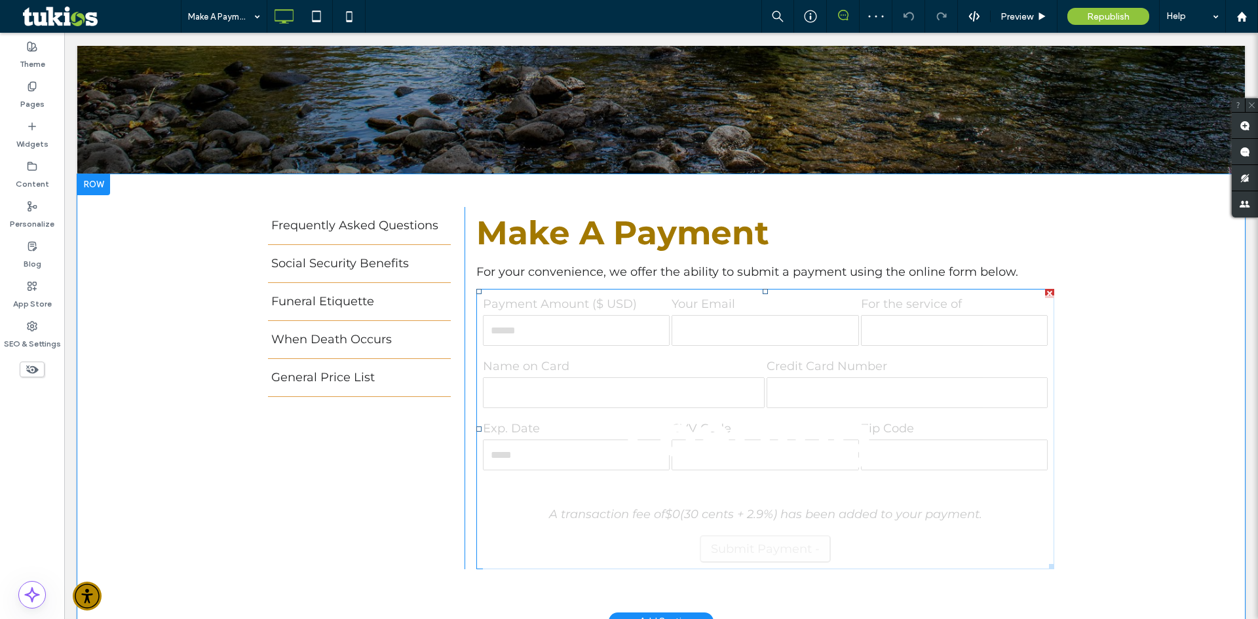
click at [1045, 294] on div at bounding box center [1049, 293] width 9 height 9
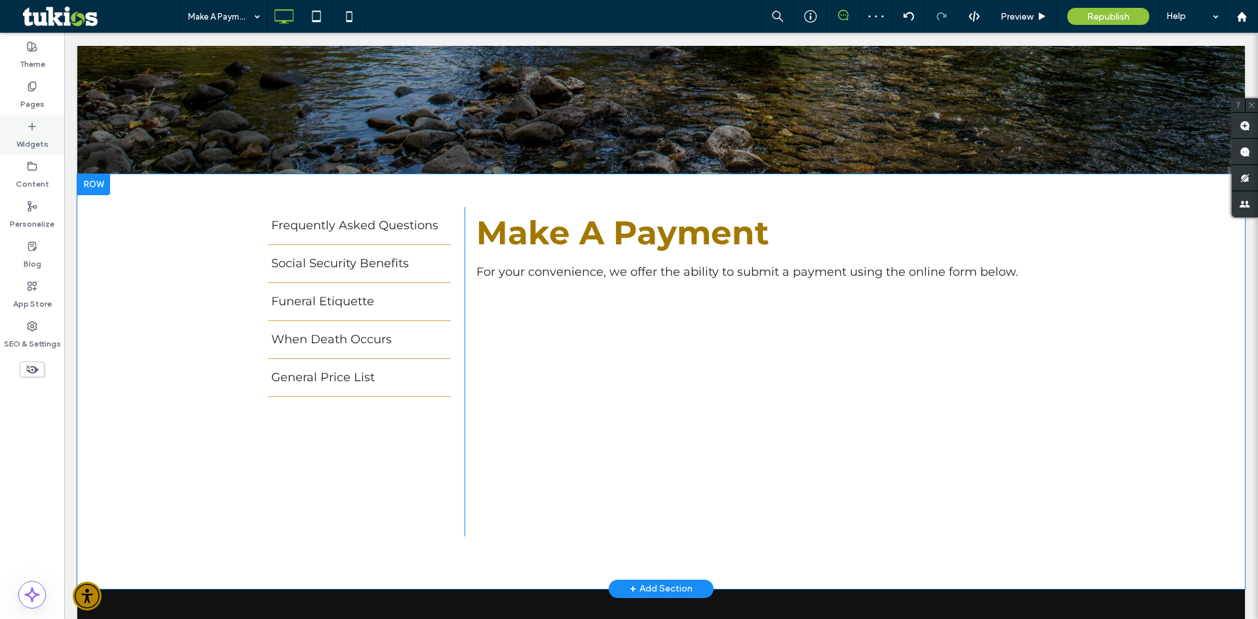
click at [41, 134] on label "Widgets" at bounding box center [32, 141] width 32 height 18
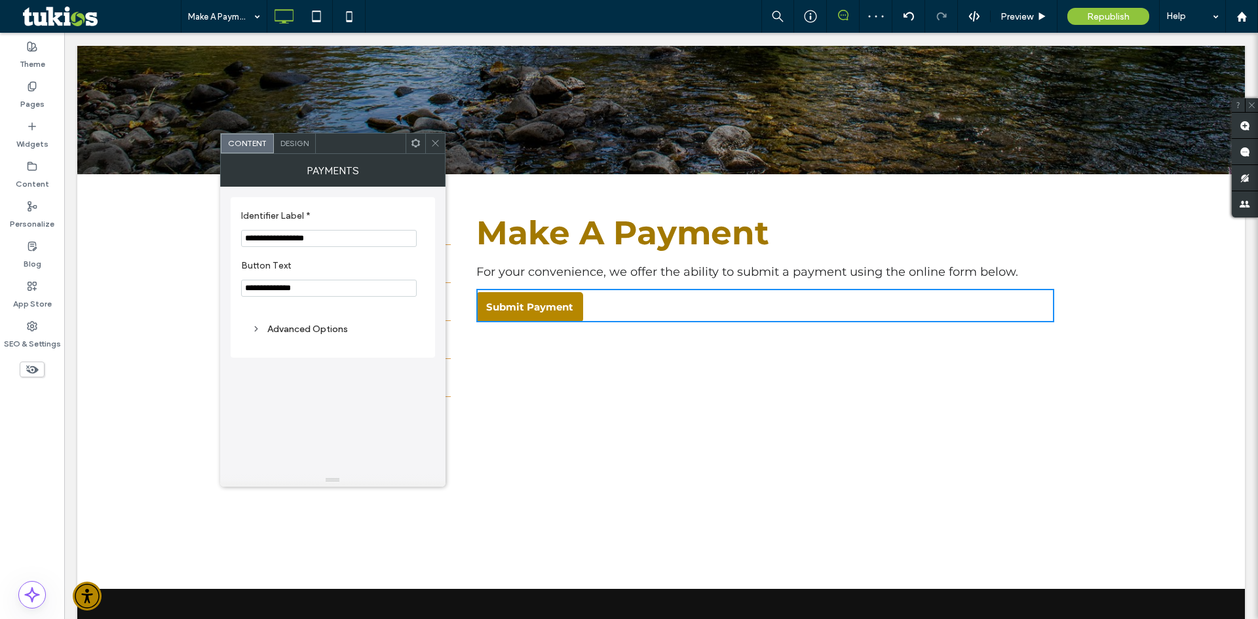
click at [437, 143] on icon at bounding box center [436, 143] width 10 height 10
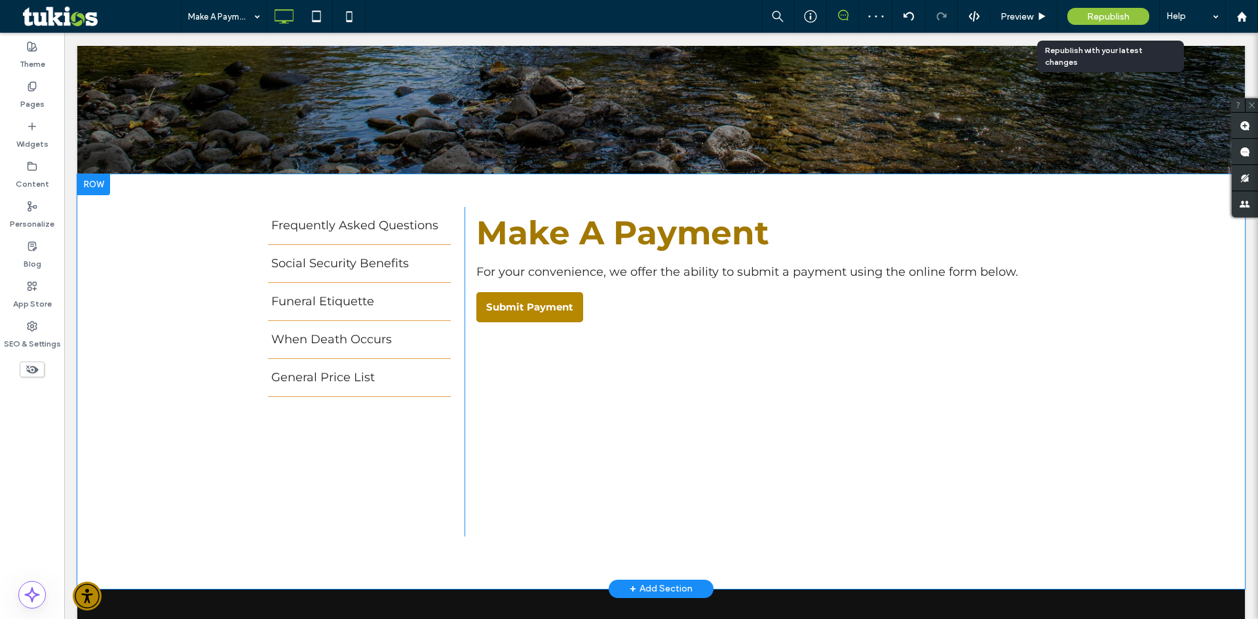
click at [1112, 14] on span "Republish" at bounding box center [1108, 16] width 43 height 11
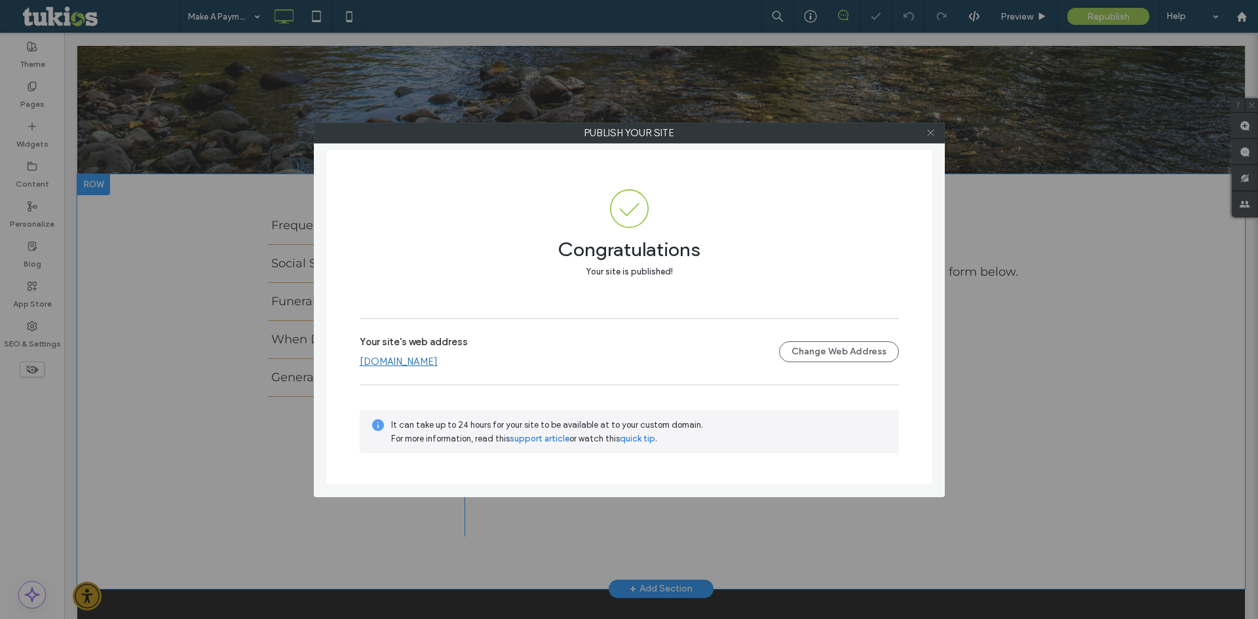
click at [929, 132] on icon at bounding box center [931, 133] width 10 height 10
